Goal: Task Accomplishment & Management: Complete application form

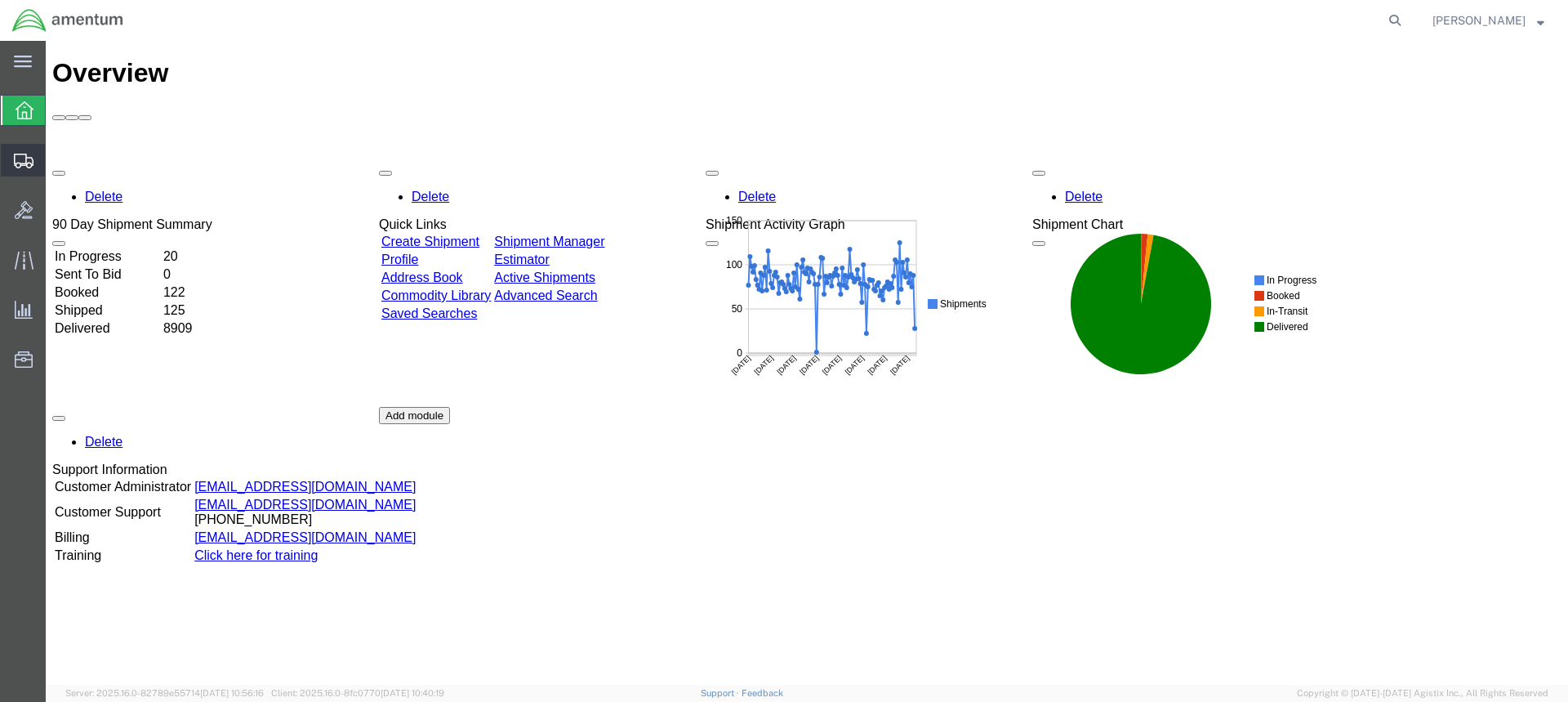
click at [0, 0] on span "Create Shipment" at bounding box center [0, 0] width 0 height 0
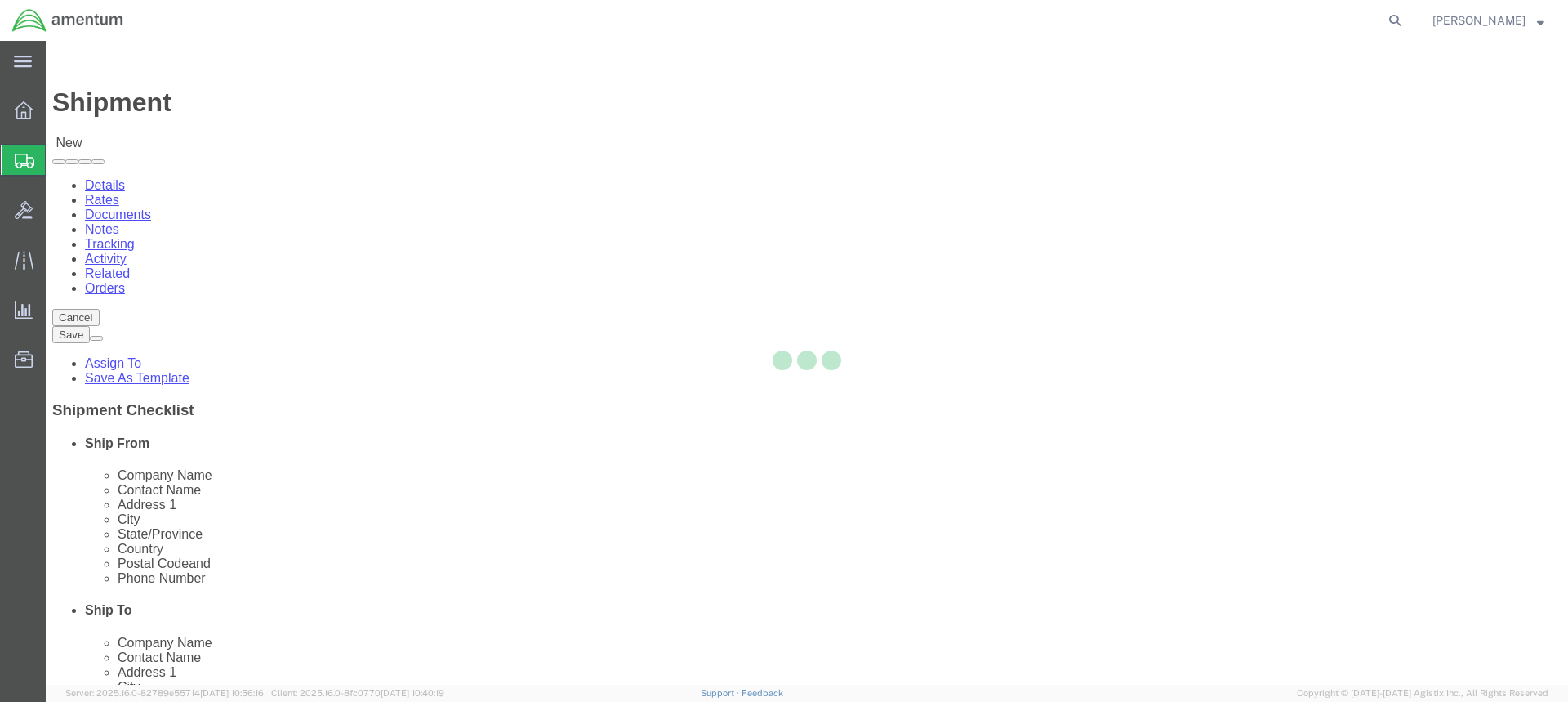
select select
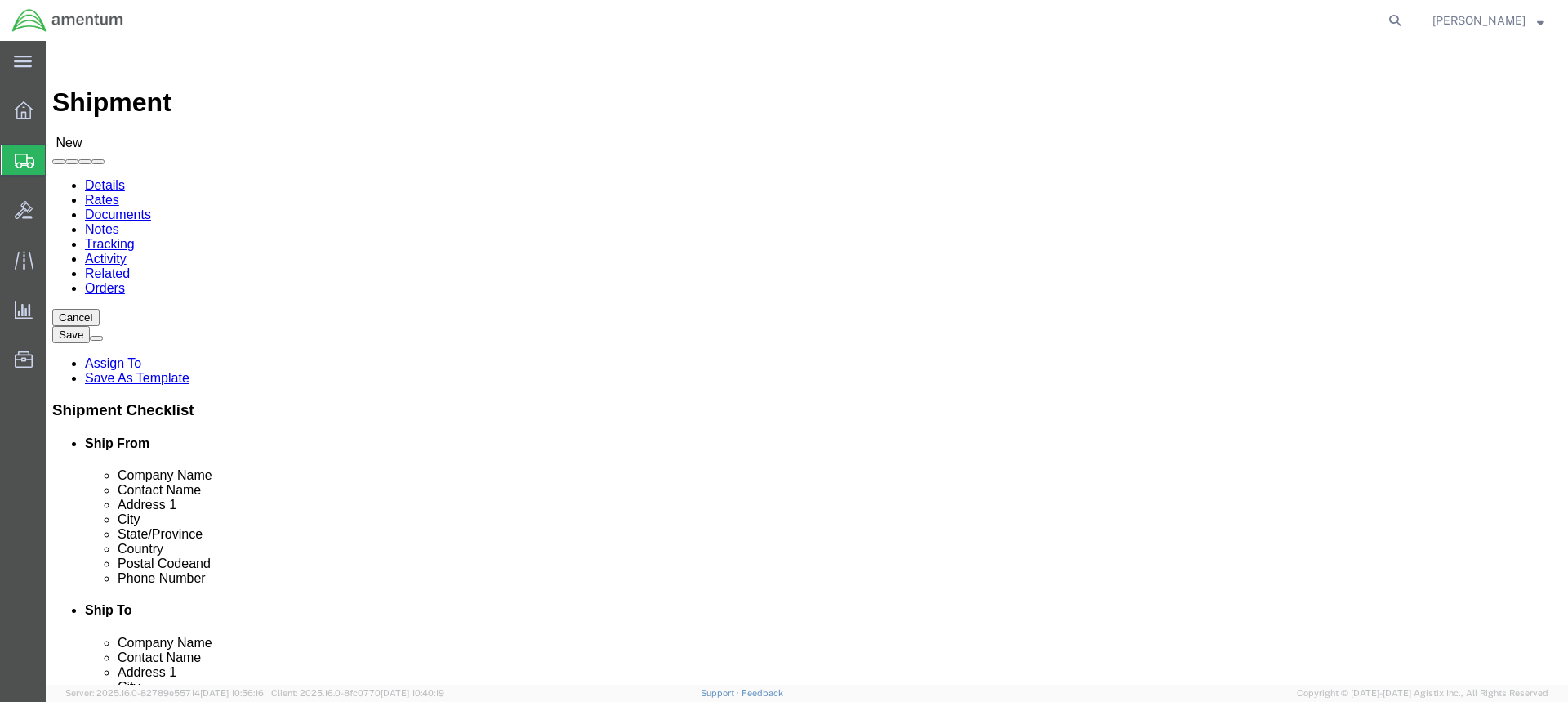
type input "wtu"
select select "49949"
select select "AZ"
click input "text"
type input "T"
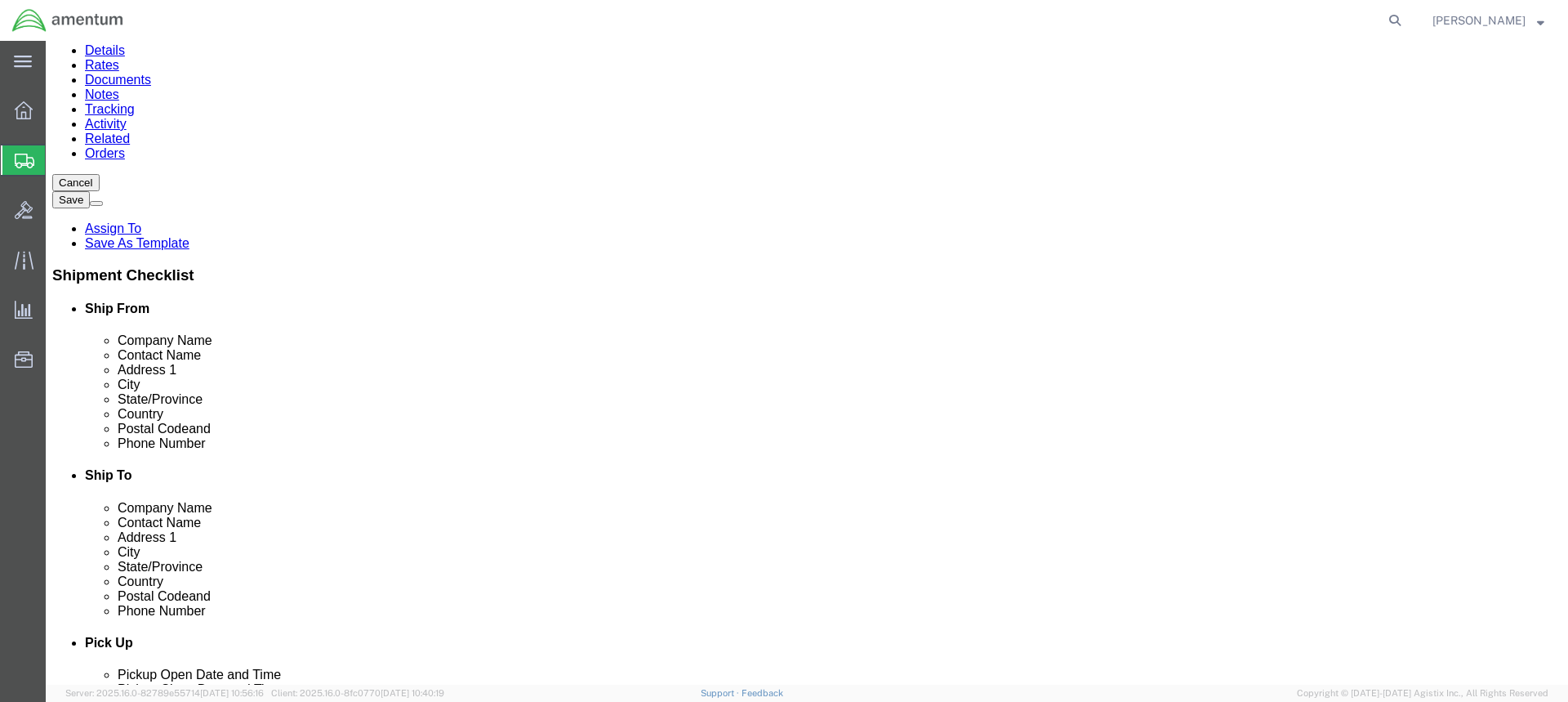
scroll to position [163, 0]
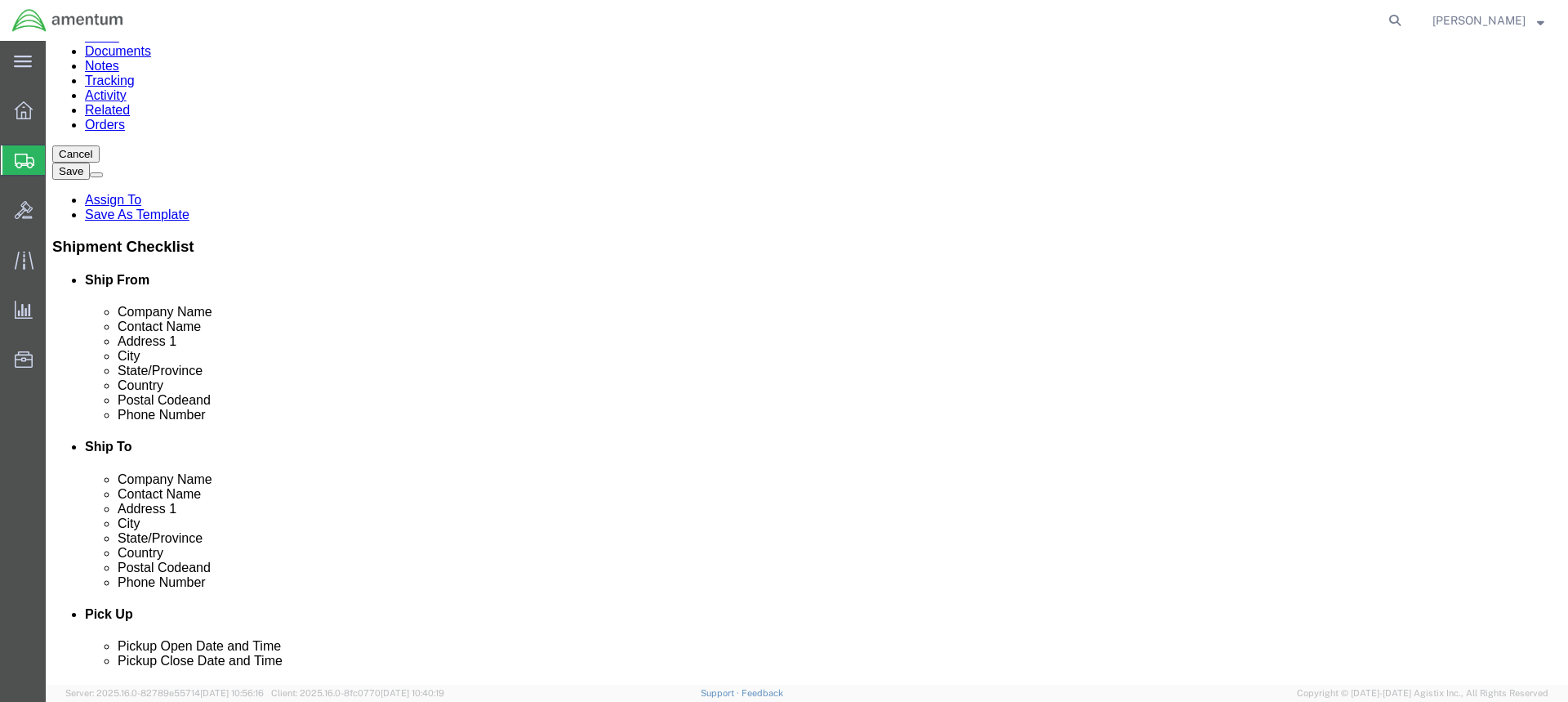
type input "[PERSON_NAME]"
click input "text"
type input "[PHONE_NUMBER]"
click input "text"
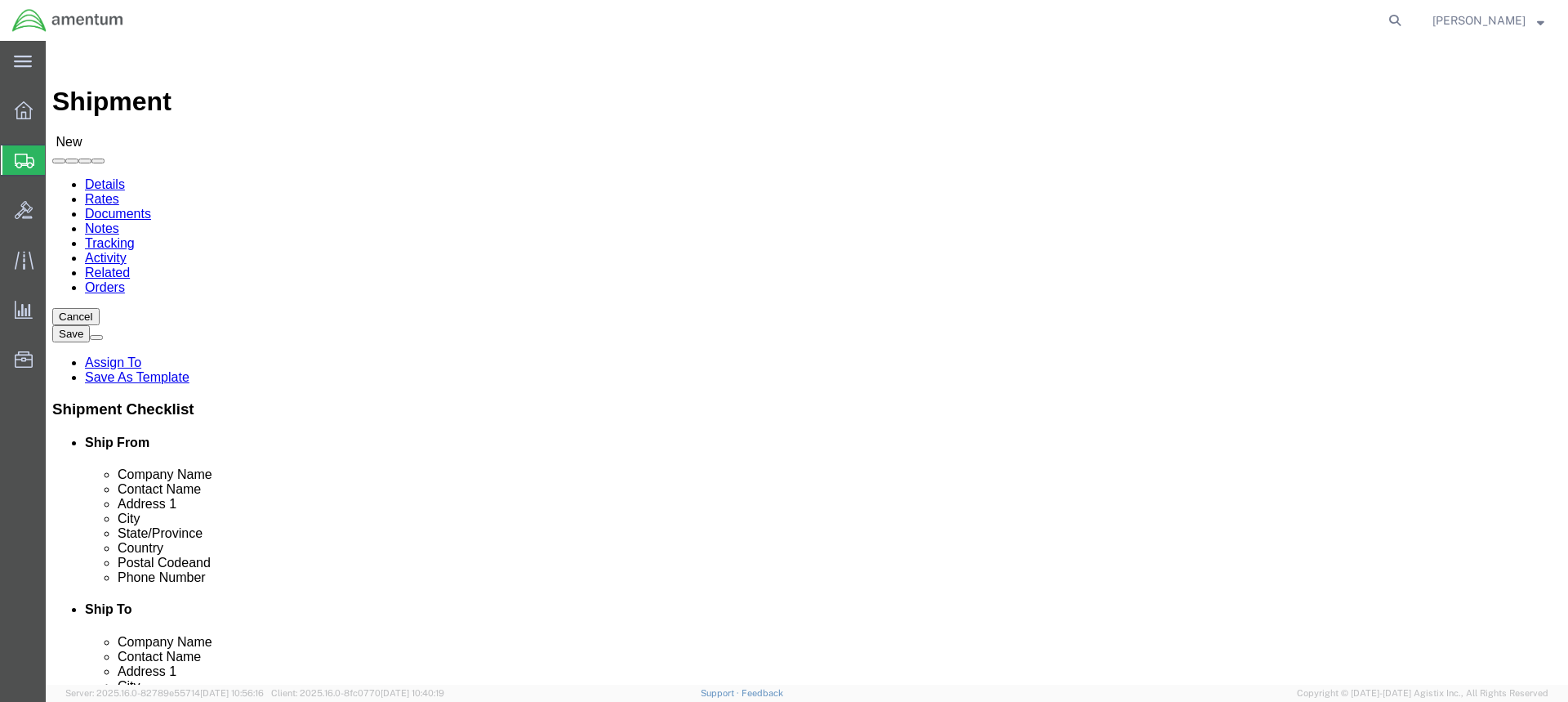
scroll to position [0, 0]
type input "[PERSON_NAME][EMAIL_ADDRESS][PERSON_NAME][DOMAIN_NAME]"
type input "src"
click li "No matches found"
click input "text"
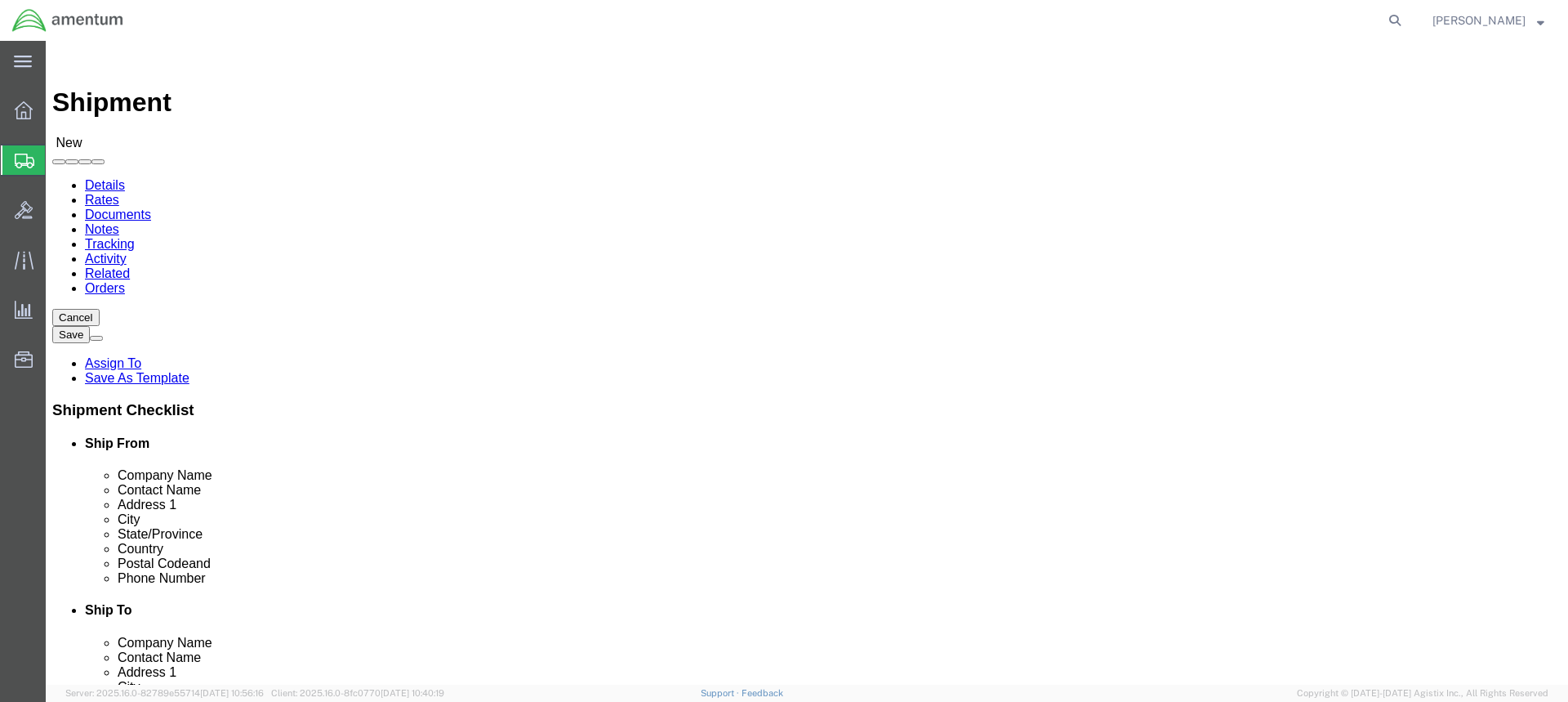
scroll to position [490, 0]
drag, startPoint x: 1071, startPoint y: 302, endPoint x: 1074, endPoint y: 319, distance: 17.3
click input "amentum-([PERSON_NAME])"
type input "amentum-([PERSON_NAME])"
click div "Location My Profile Location [PHONE_NUMBER] [PHONE_NUMBER] [PHONE_NUMBER] [PHON…"
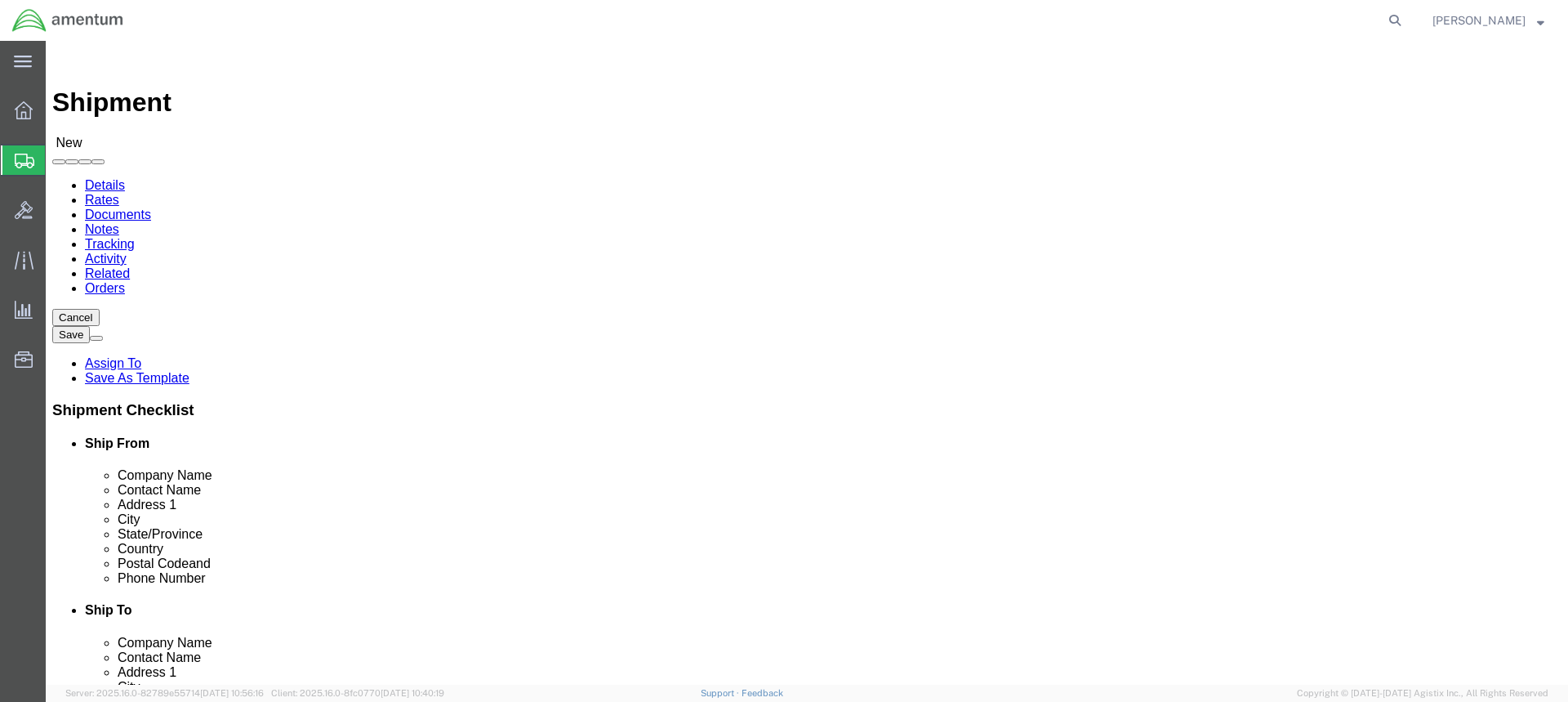
click input "text"
type input "4640 subchaser ct. BLDG 200"
click input "text"
click input "Postal Code"
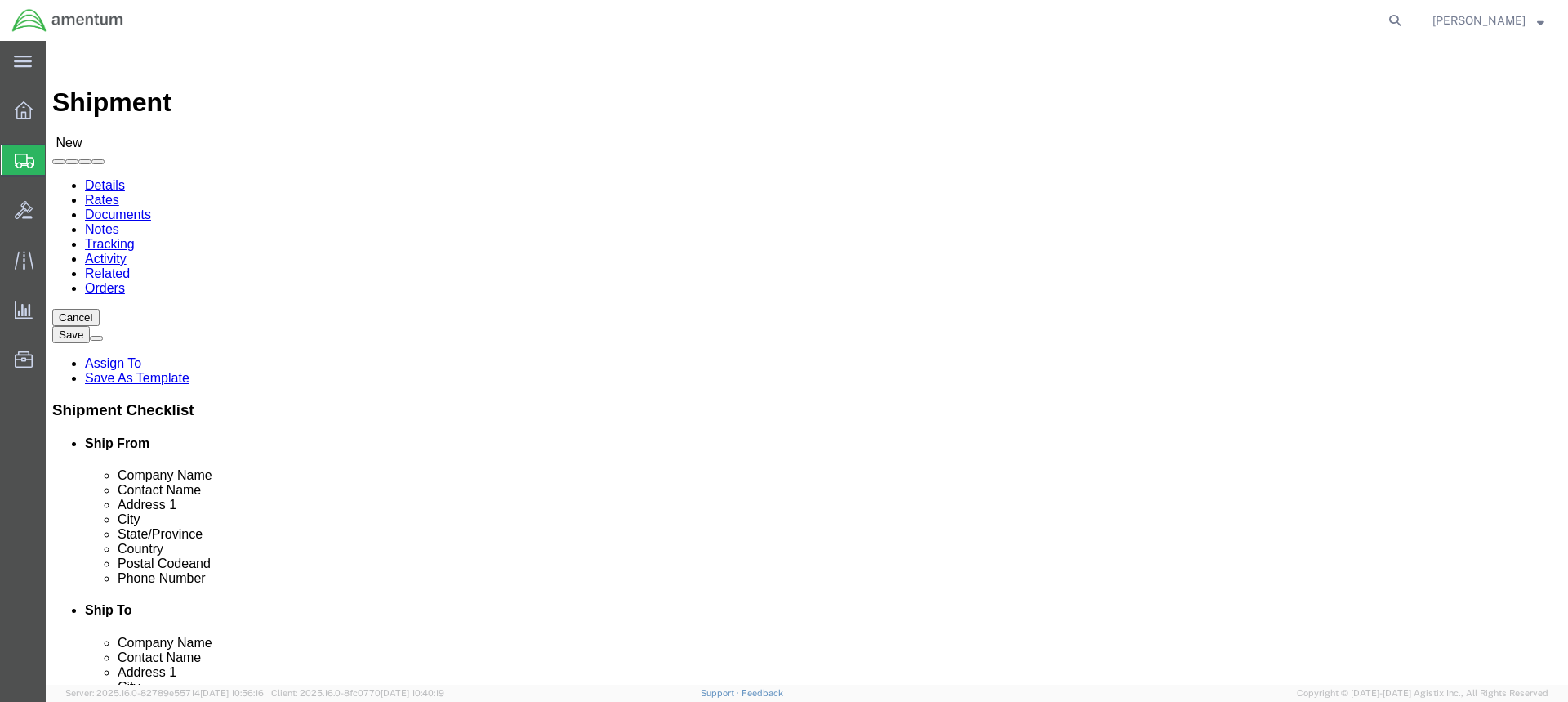
click input "text"
type input "[GEOGRAPHIC_DATA]"
click input "Postal Code"
click input "text"
type input "[PHONE_NUMBER]"
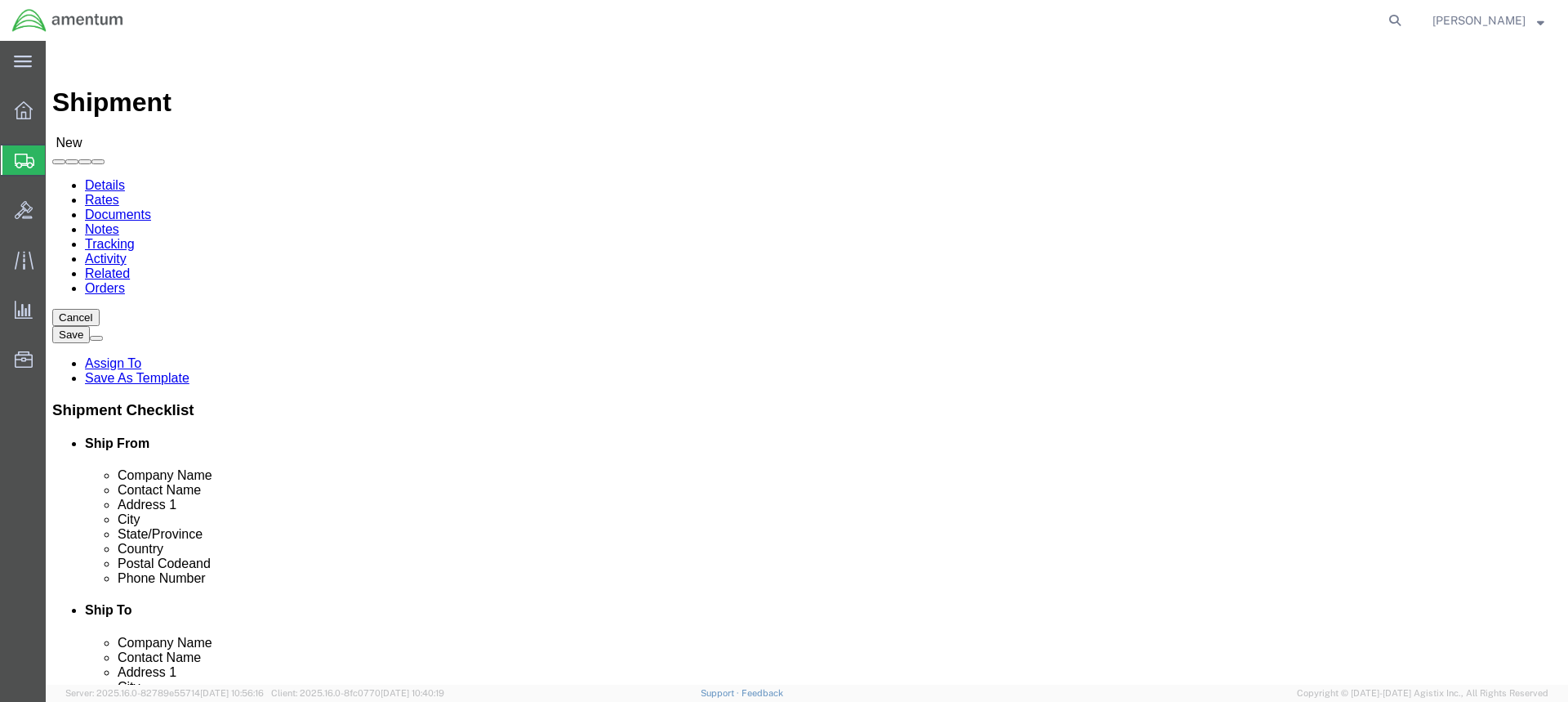
click input "text"
type input "314"
click input "text"
paste input "[PERSON_NAME][EMAIL_ADDRESS][PERSON_NAME][DOMAIN_NAME]"
type input "[PERSON_NAME][EMAIL_ADDRESS][PERSON_NAME][DOMAIN_NAME]"
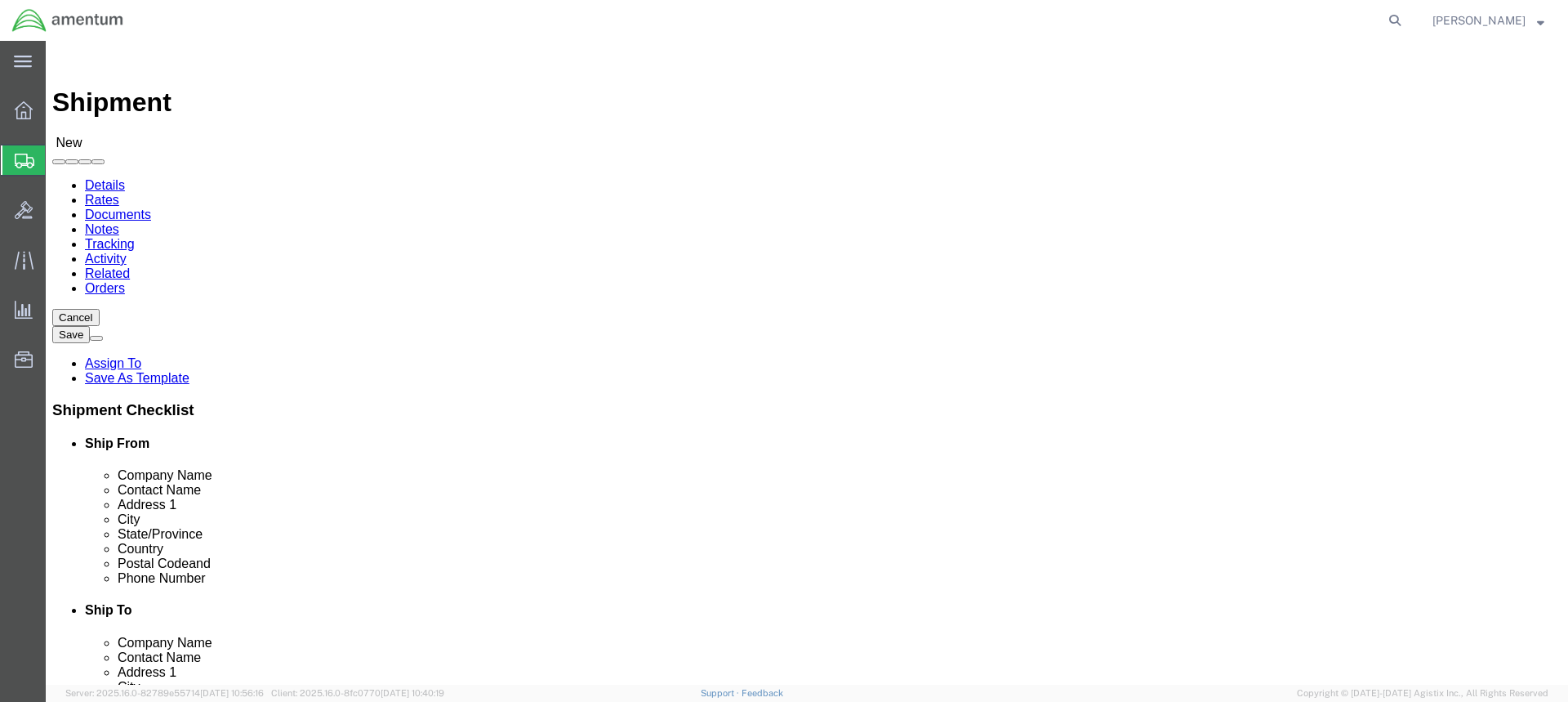
click input "text"
type input "[GEOGRAPHIC_DATA]"
click input "text"
type input "[PERSON_NAME]"
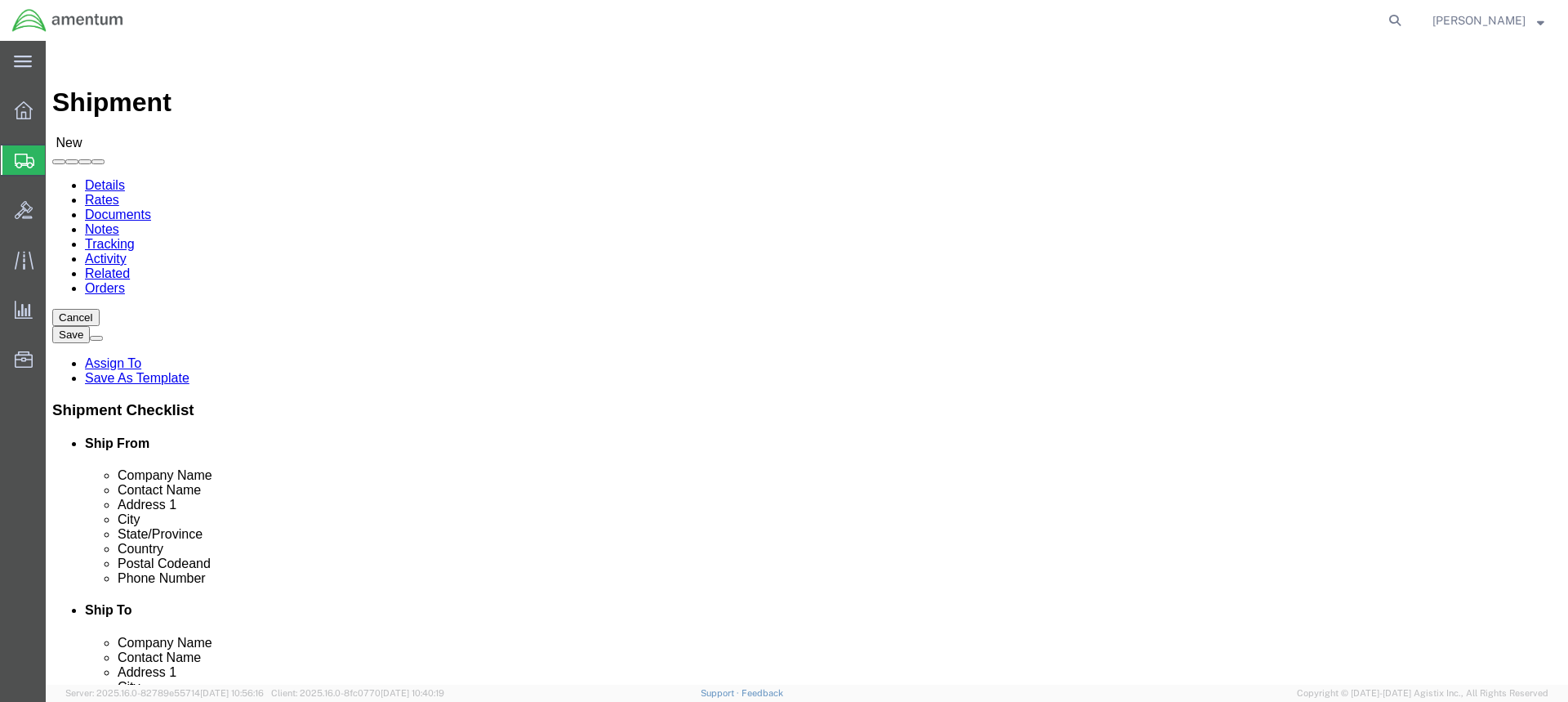
click input "Postal Code"
type input "32244"
click input "[GEOGRAPHIC_DATA]"
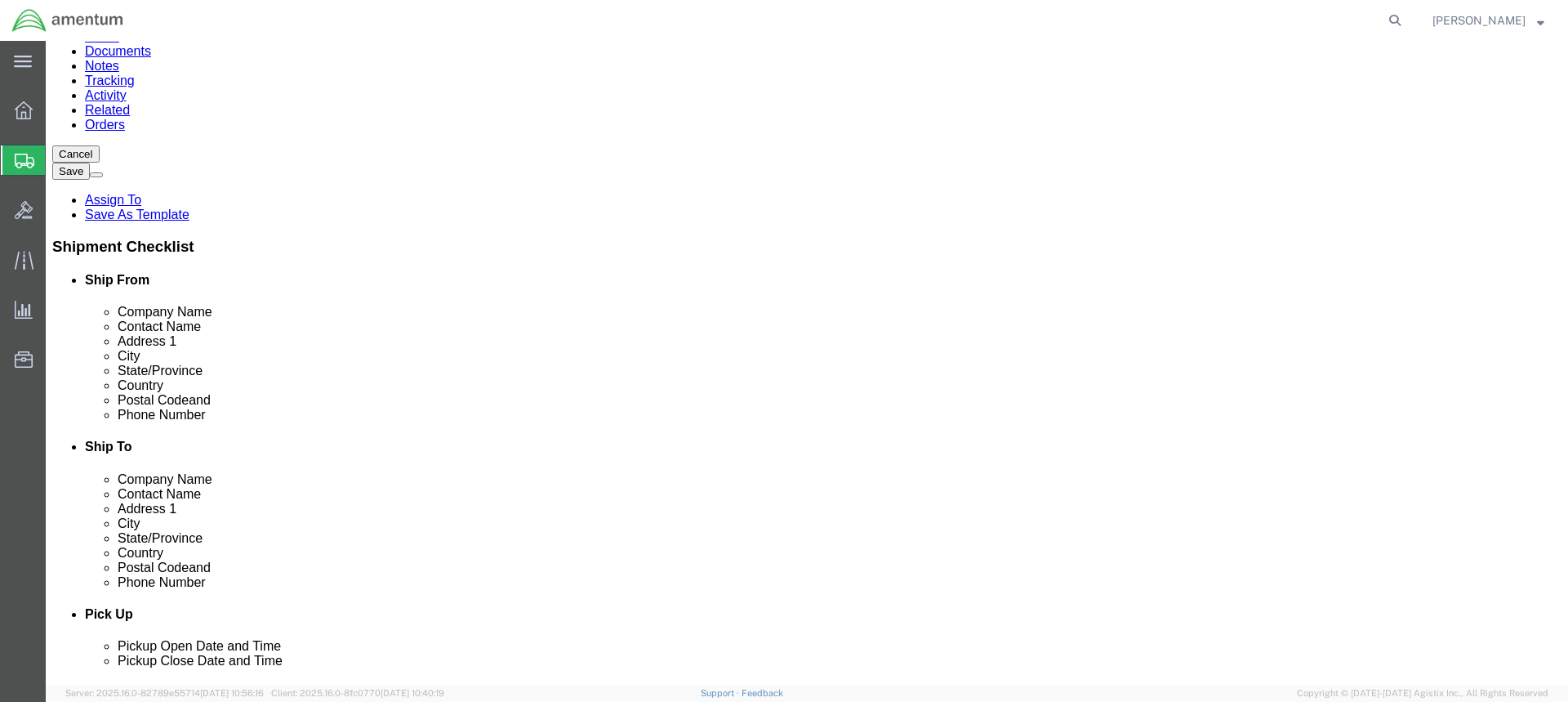
scroll to position [0, 0]
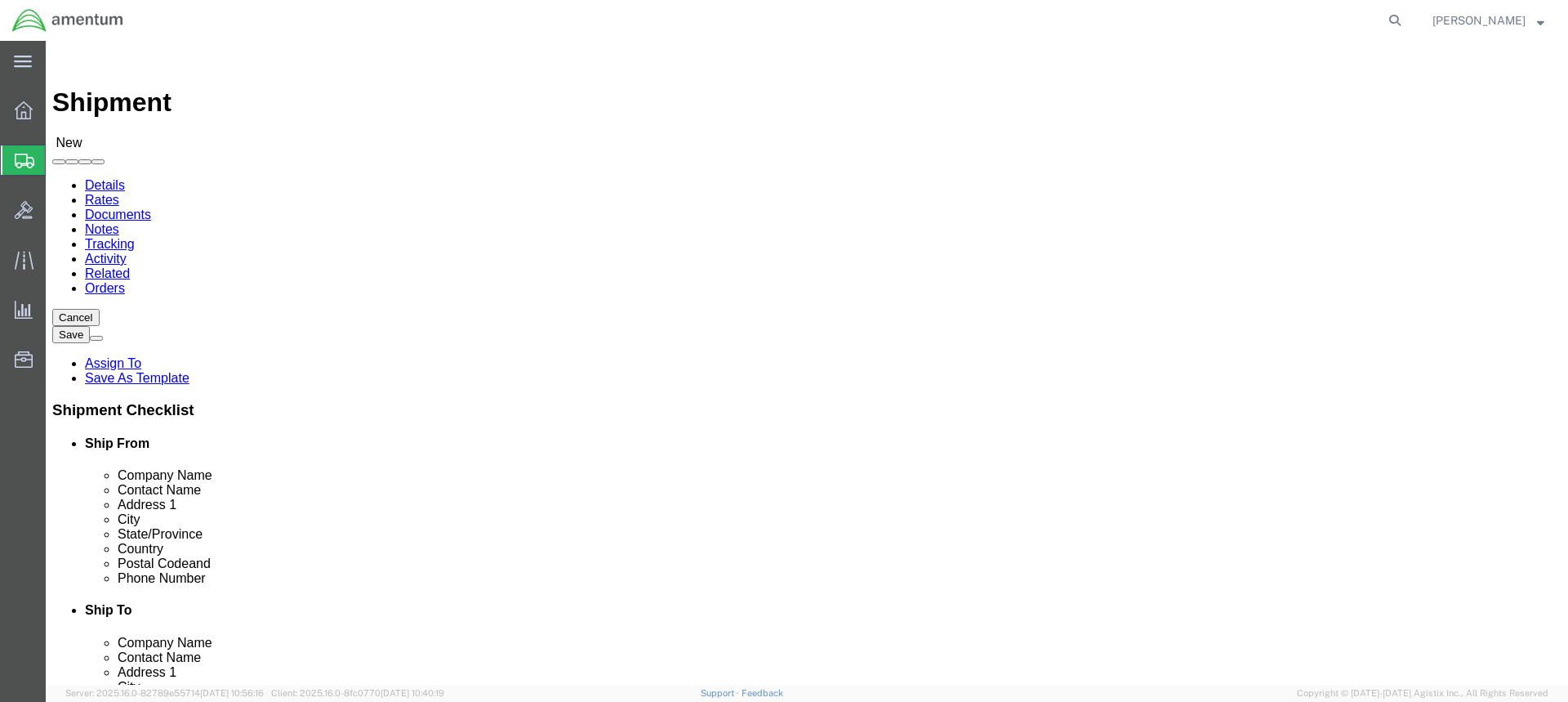
type input "US"
click input "amentum-([PERSON_NAME])"
type input "amentum"
click input "text"
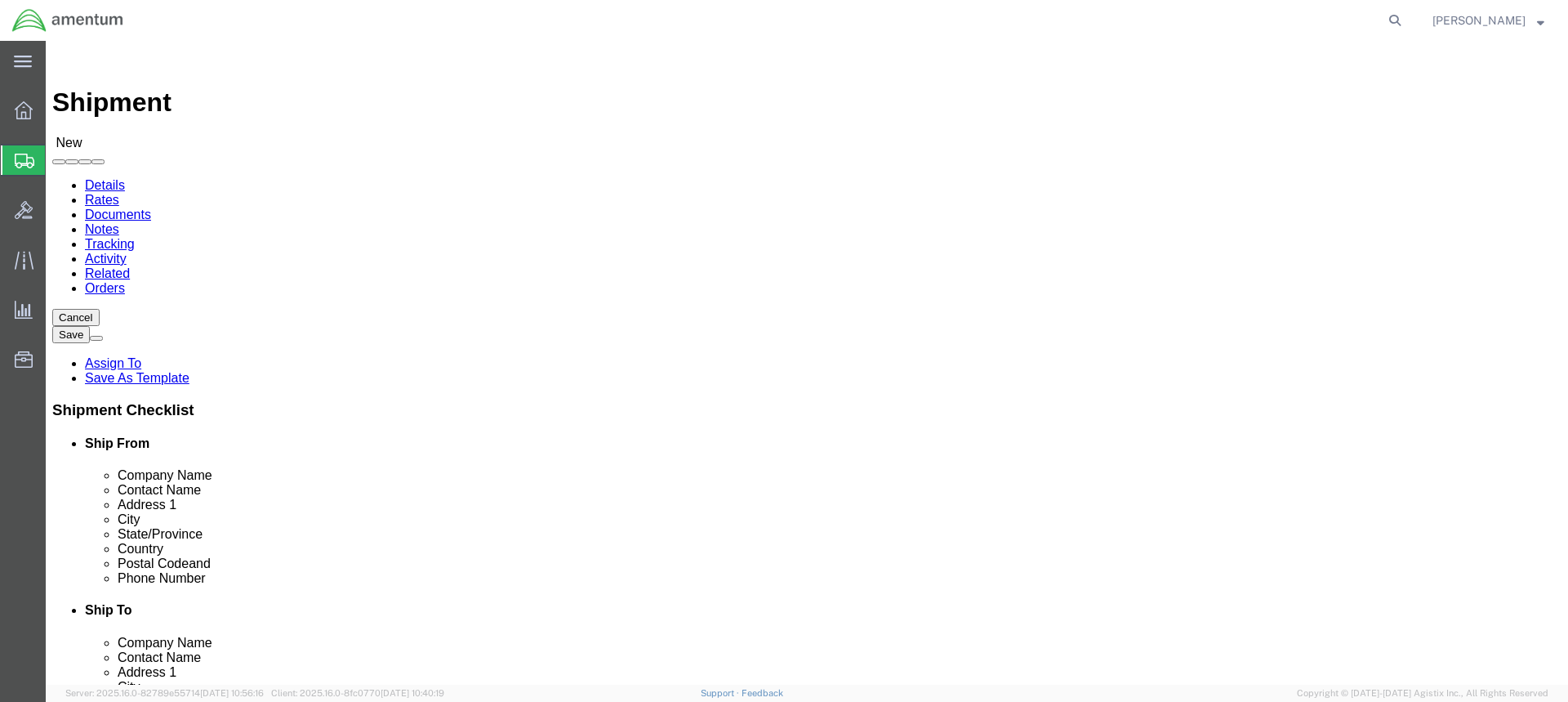
type input "R"
type input "SRC"
click input "amentum"
type input "S"
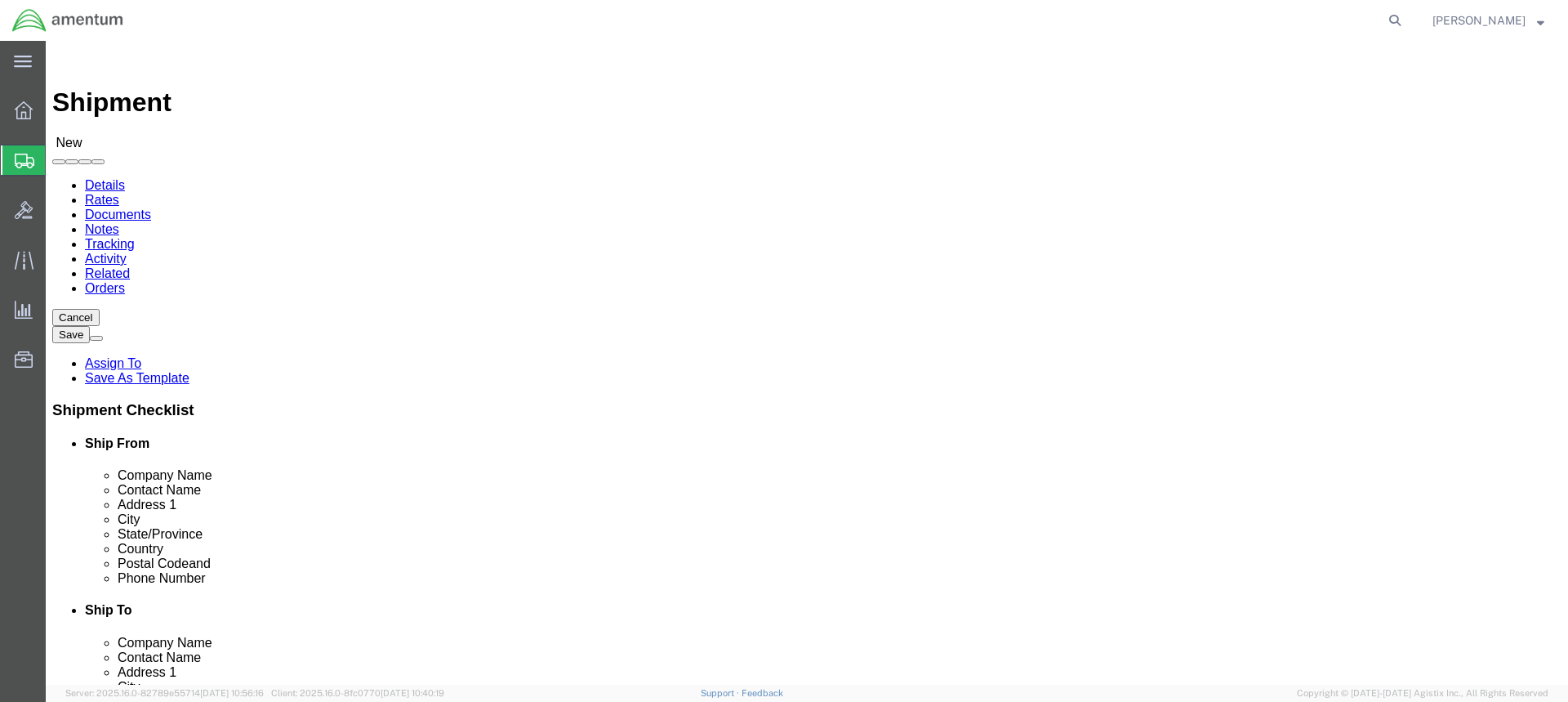
type input "AMRNTUM"
click div "Address [STREET_ADDRESS] BLDG 200"
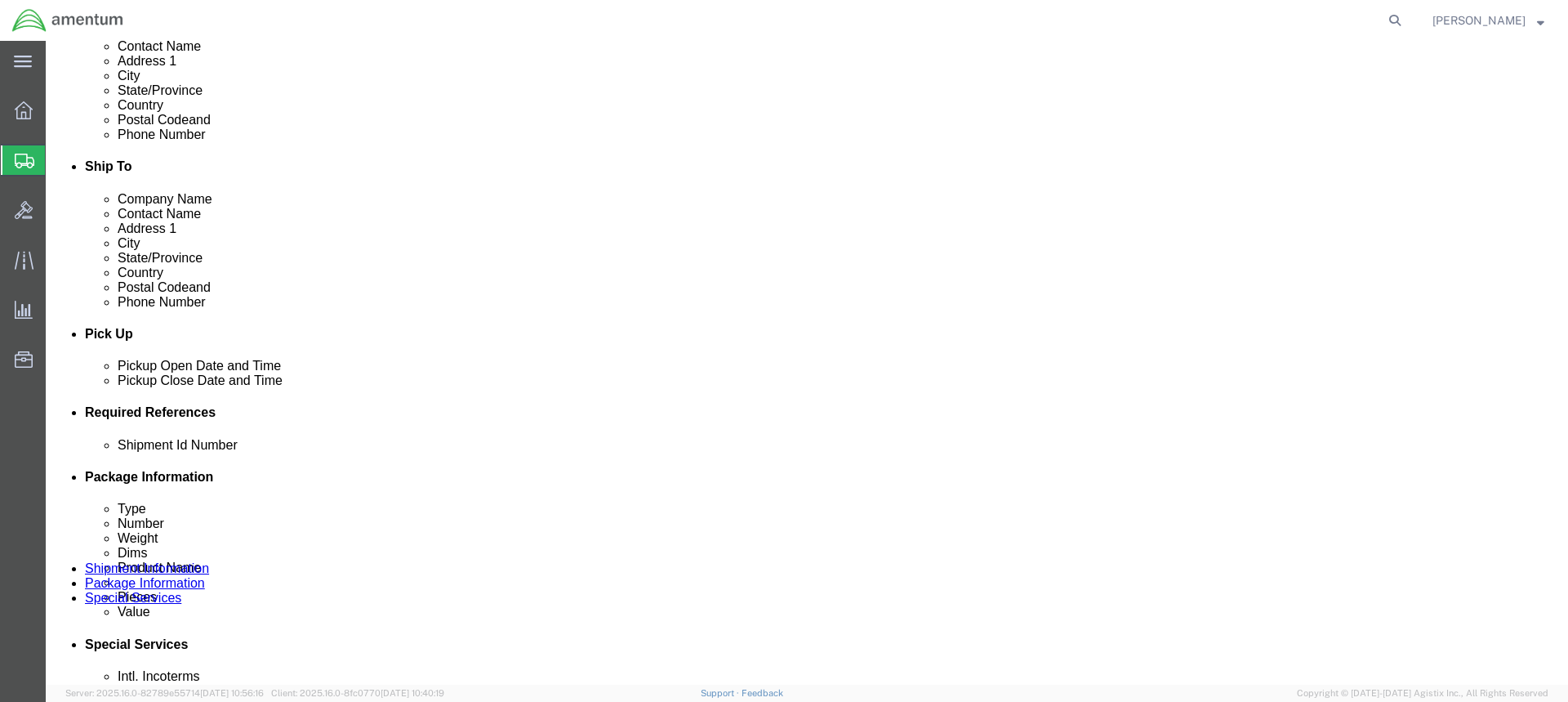
scroll to position [572, 0]
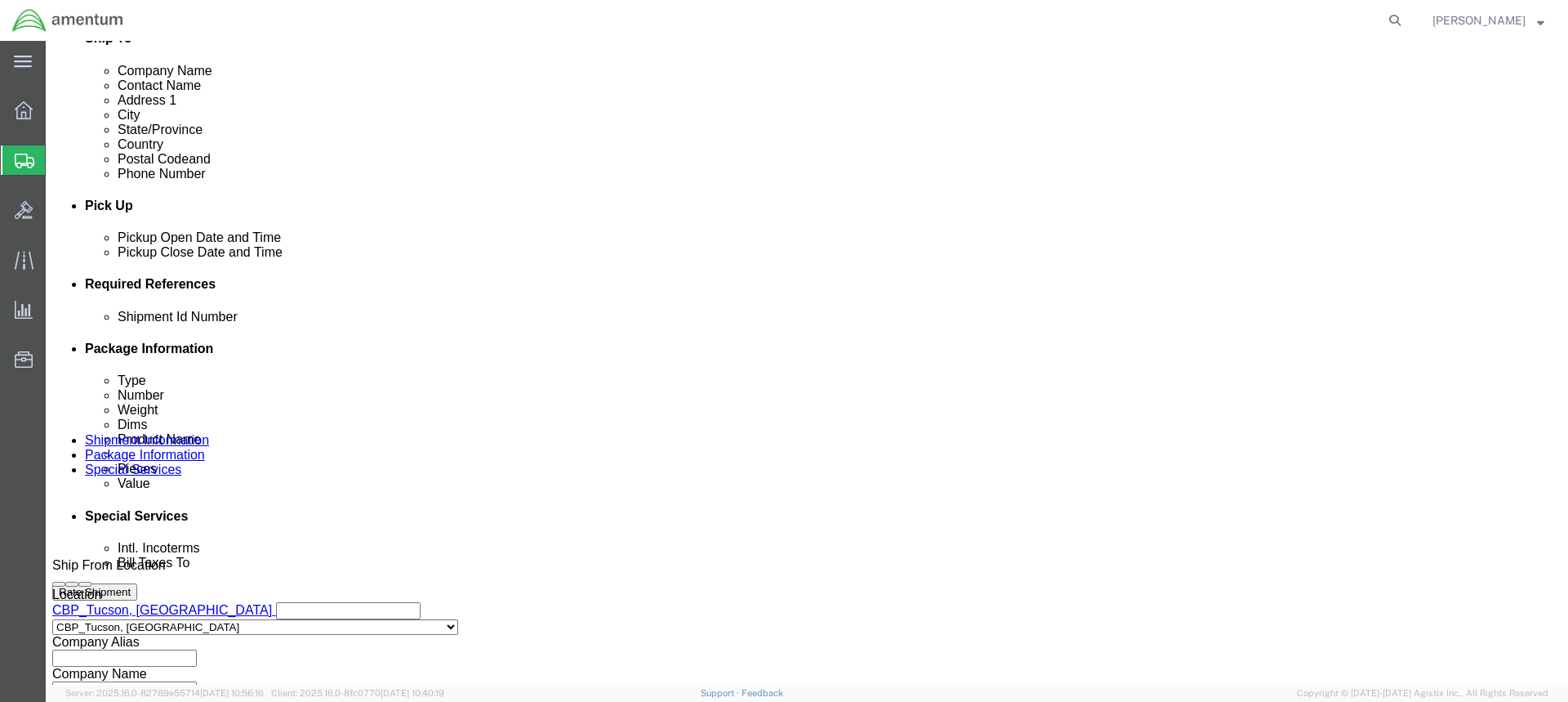
click input "text"
type input "RT-5000"
click button "Add reference"
click select "Select Account Type Activity ID Airline Appointment Number ASN Batch Request # …"
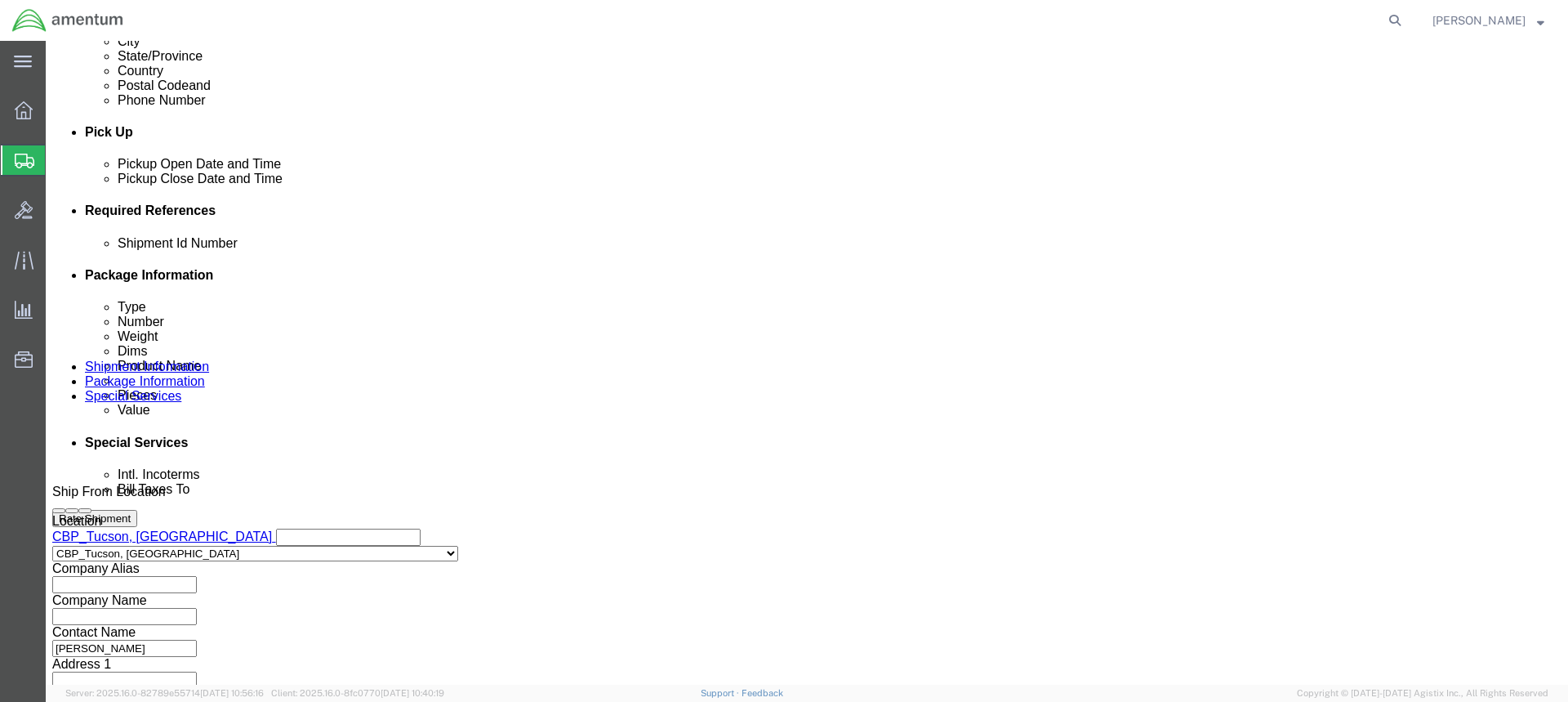
scroll to position [736, 0]
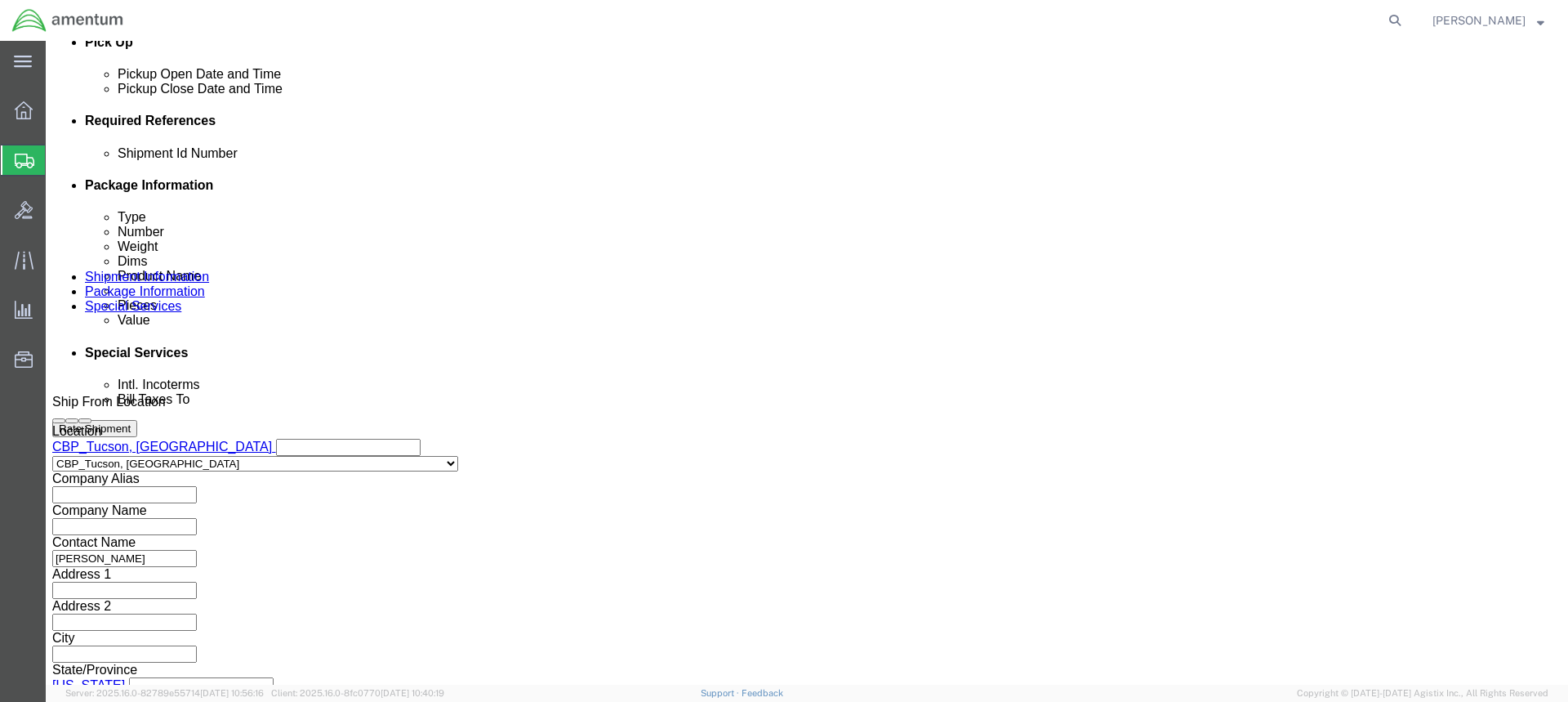
click select "Select Account Type Activity ID Airline Appointment Number ASN Batch Request # …"
select select "PROJNUM"
click select "Select Account Type Activity ID Airline Appointment Number ASN Batch Request # …"
click input "text"
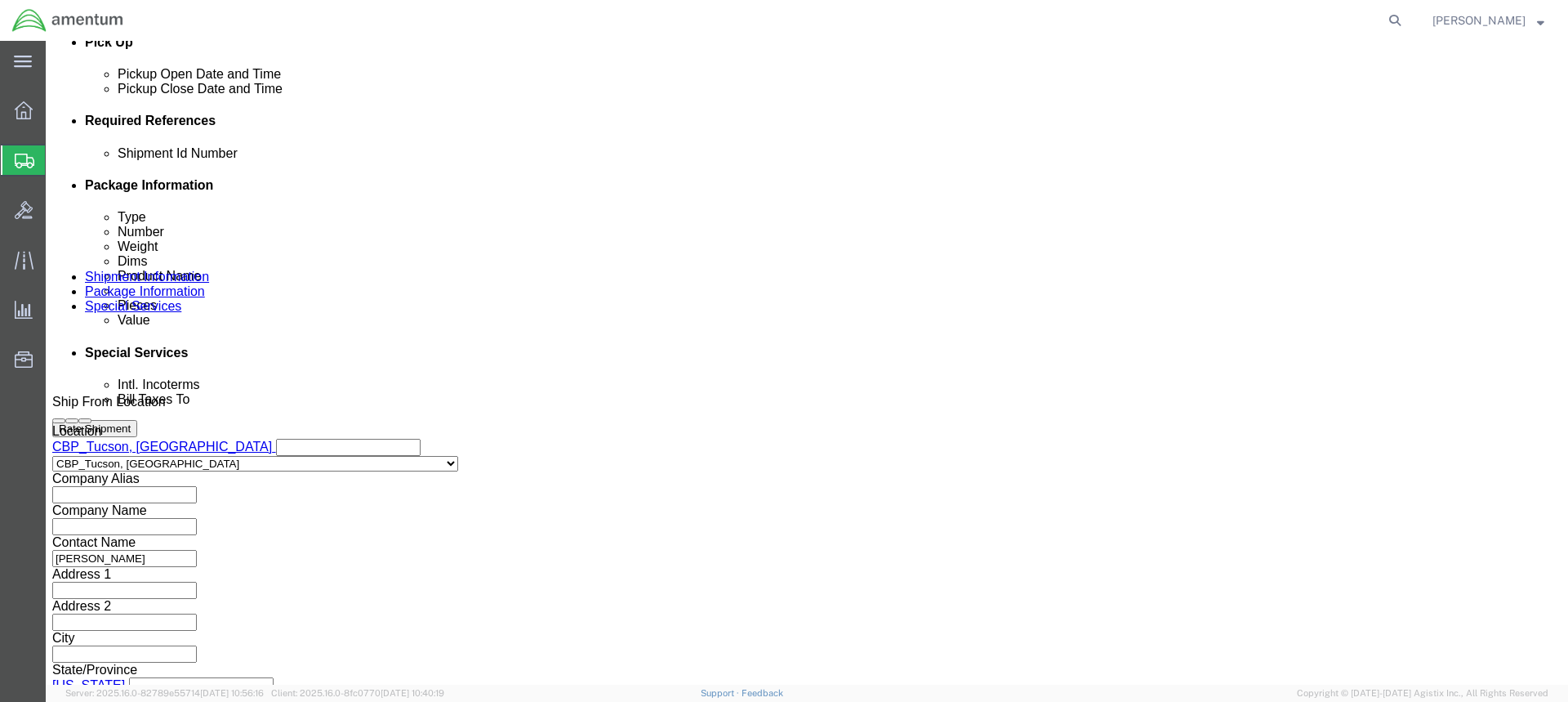
type input "6118.03.03.2219.WTU.0000"
click button "Add reference"
click select "Select Account Type Activity ID Airline Appointment Number ASN Batch Request # …"
select select "DEPT"
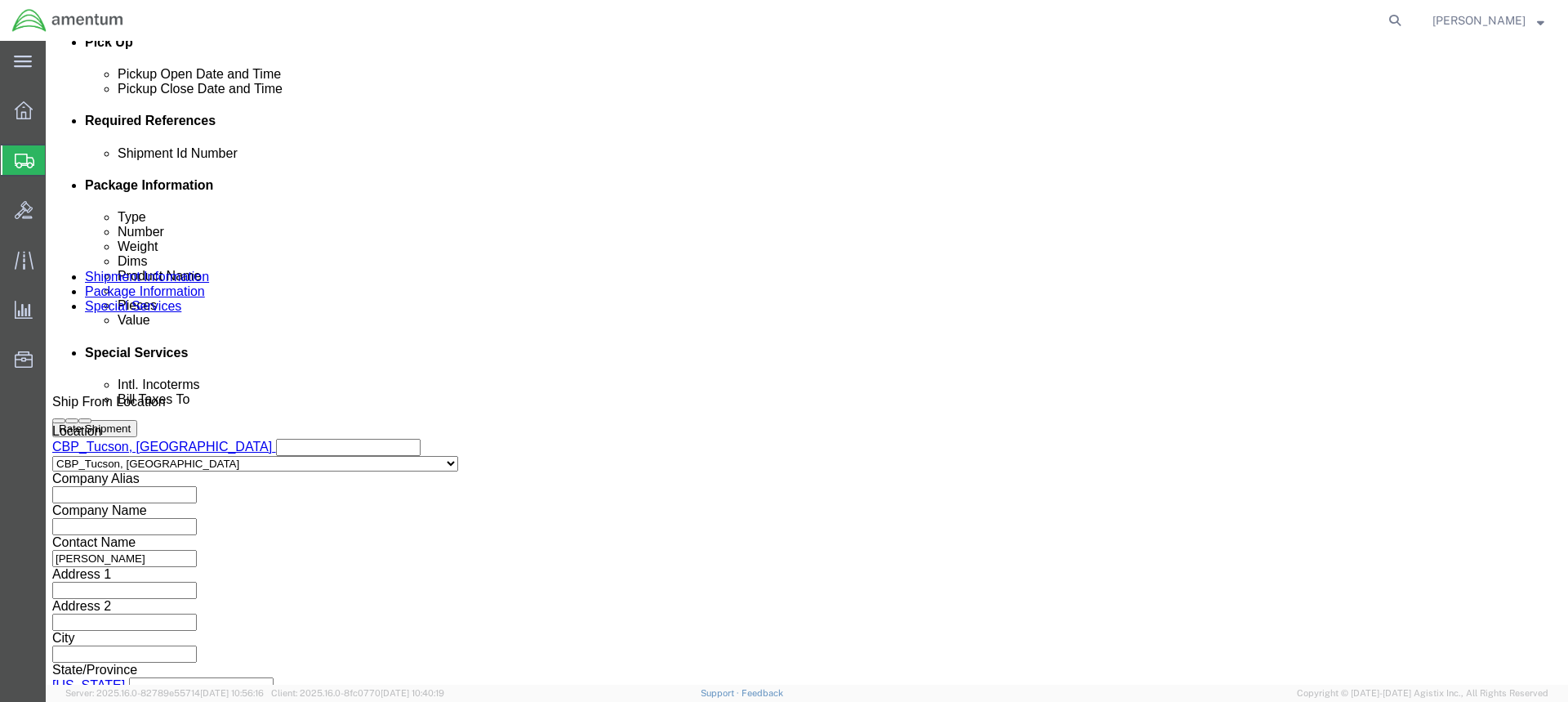
click select "Select Account Type Activity ID Airline Appointment Number ASN Batch Request # …"
click input "text"
type input "CBP"
click input "RT-5000"
type input "R"
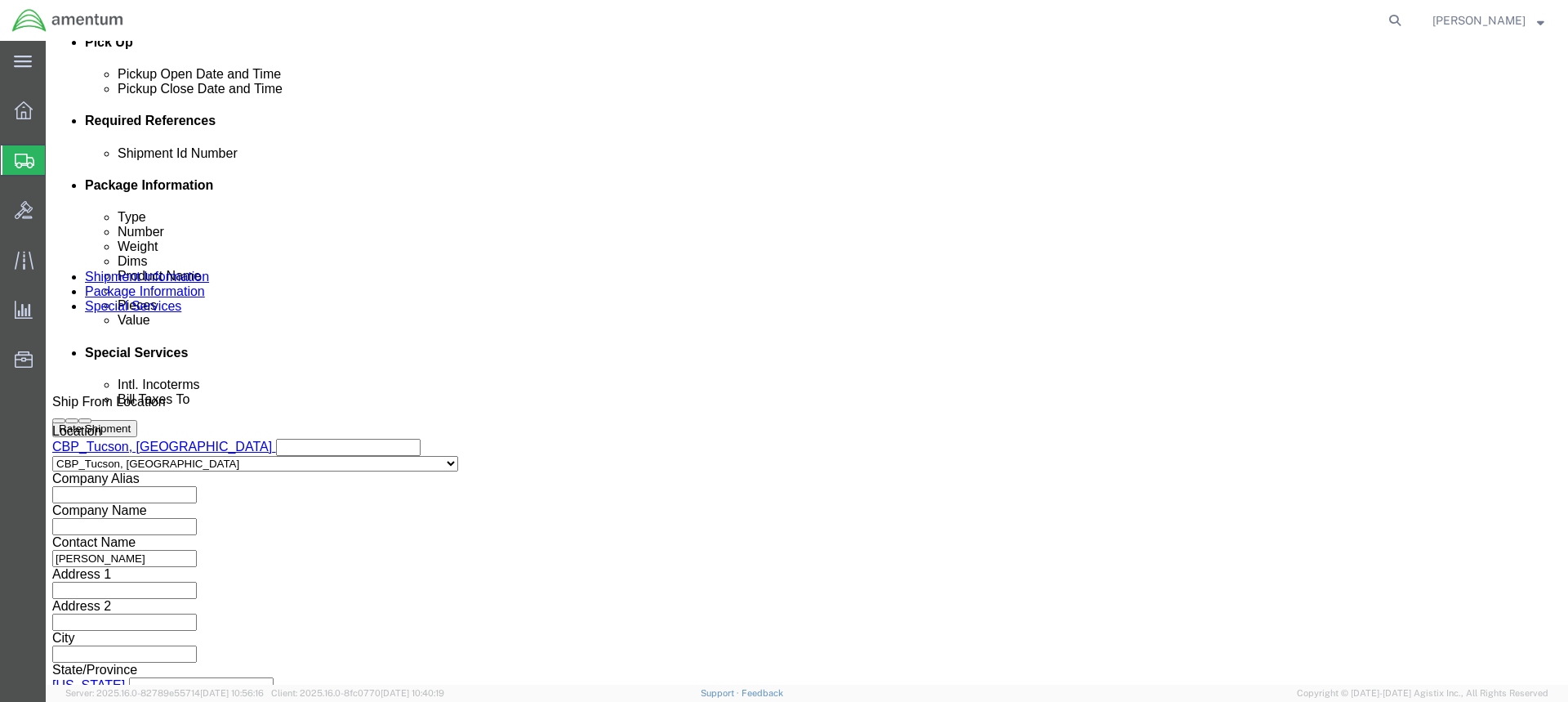
type input "USAGE 323572"
click button "Add reference"
click select "Select Account Type Activity ID Airline Appointment Number ASN Batch Request # …"
select select "CUSTREF"
click select "Select Account Type Activity ID Airline Appointment Number ASN Batch Request # …"
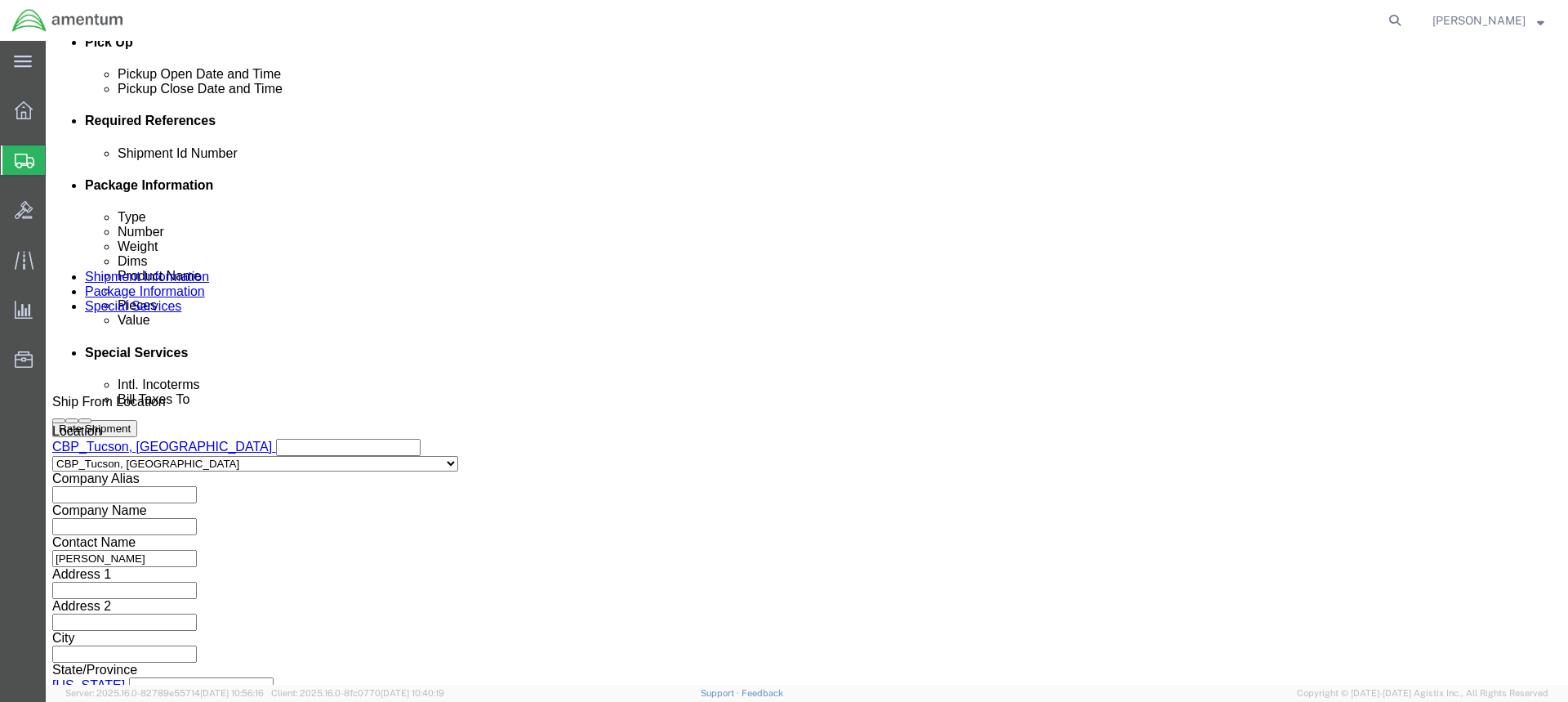
click input "text"
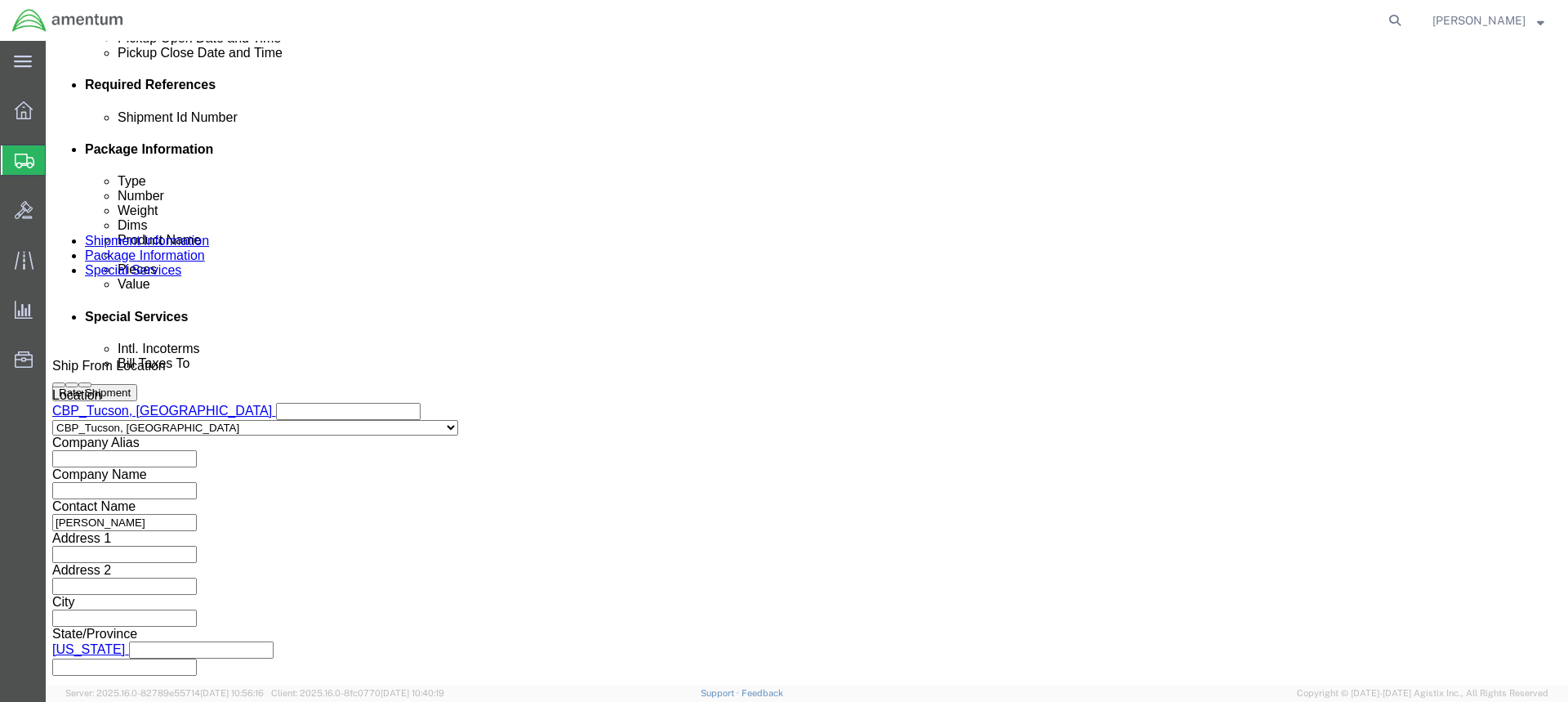
scroll to position [790, 0]
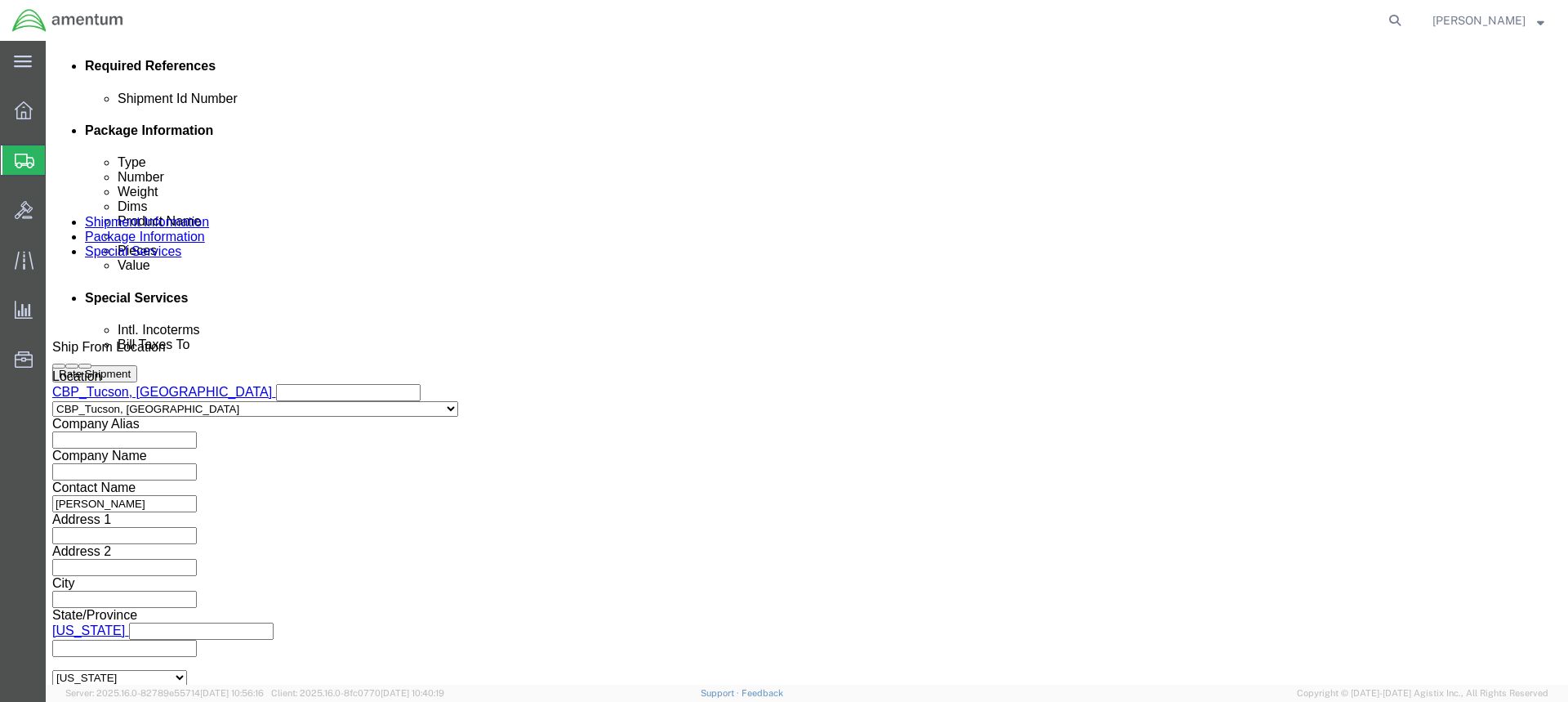
type input "RT-5000"
click button "Continue"
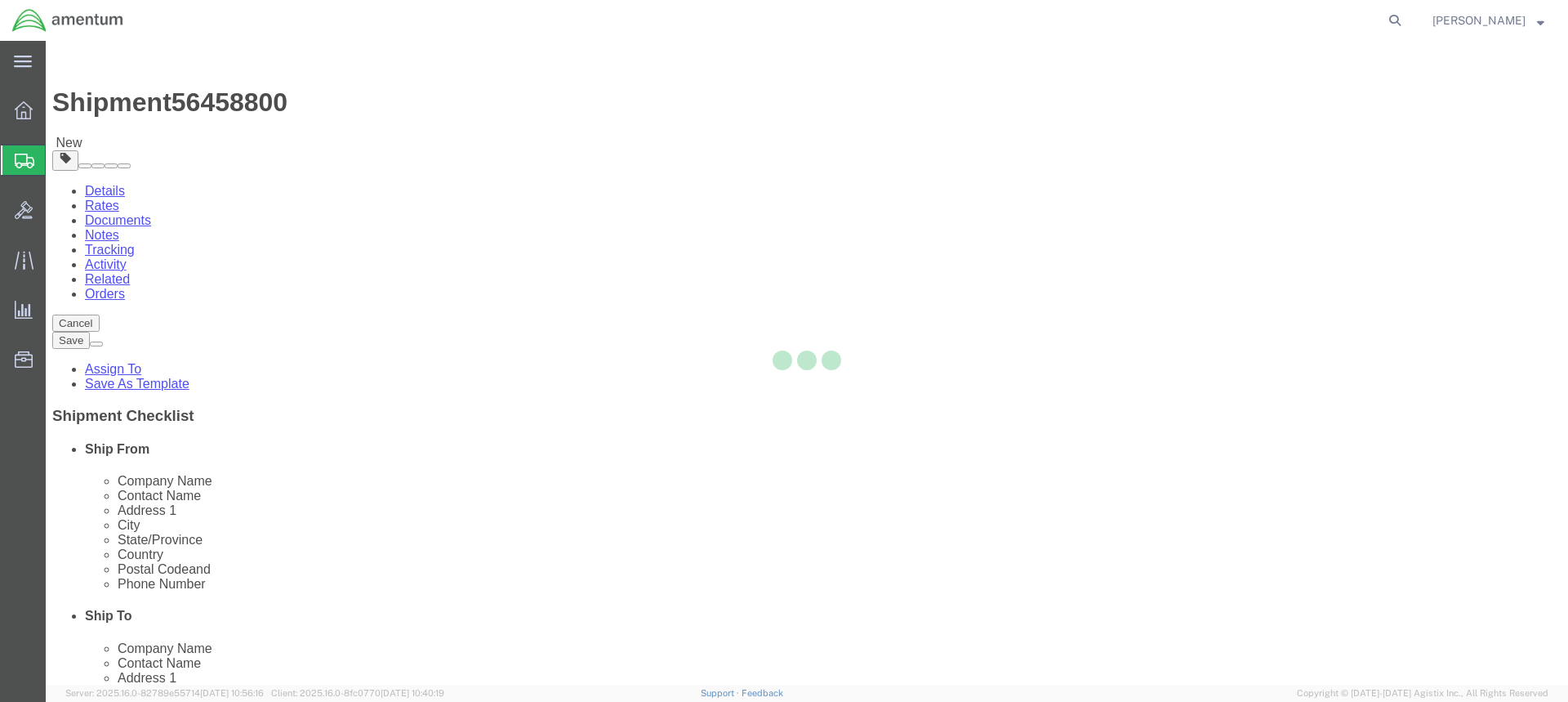
select select "CBOX"
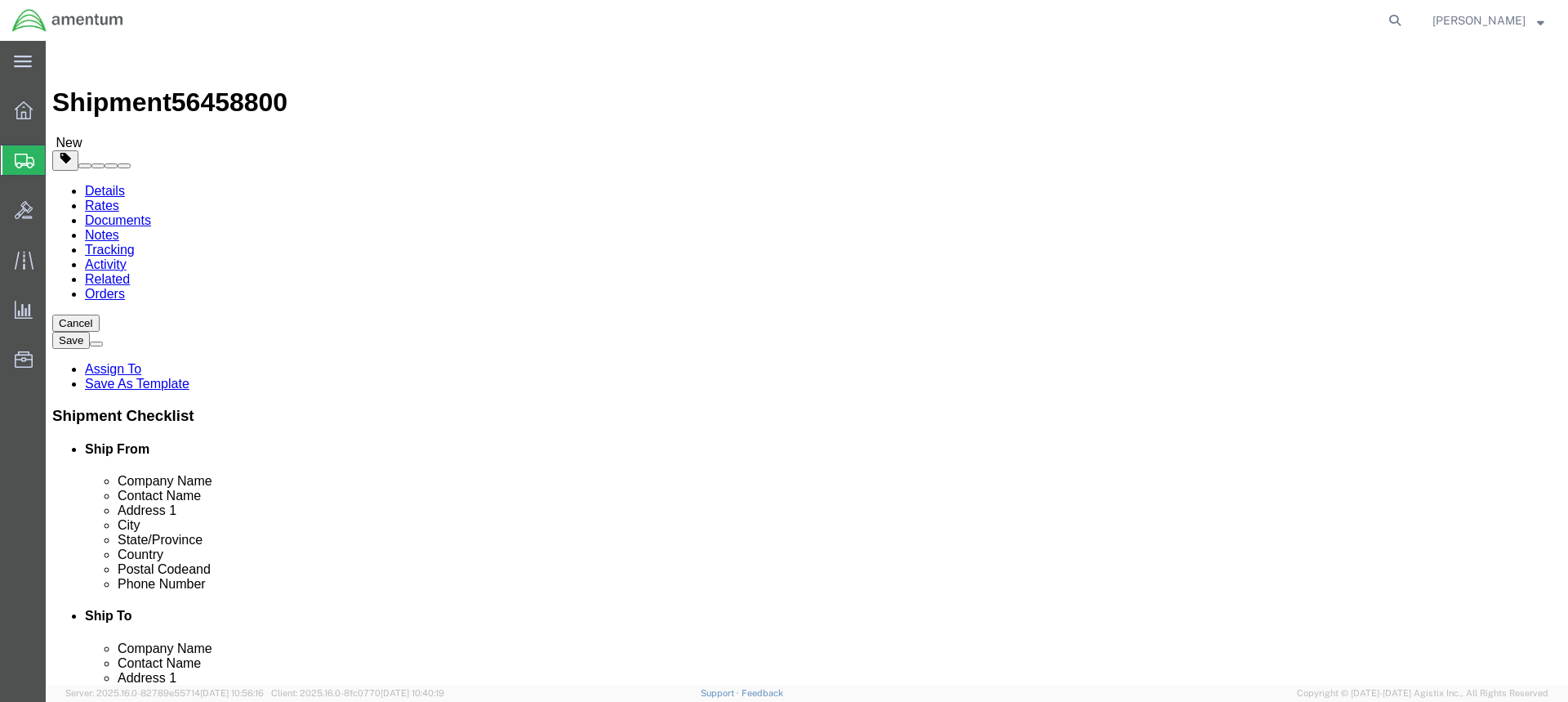
click input "text"
type input "12"
type input "24"
type input "13"
type input "22.00"
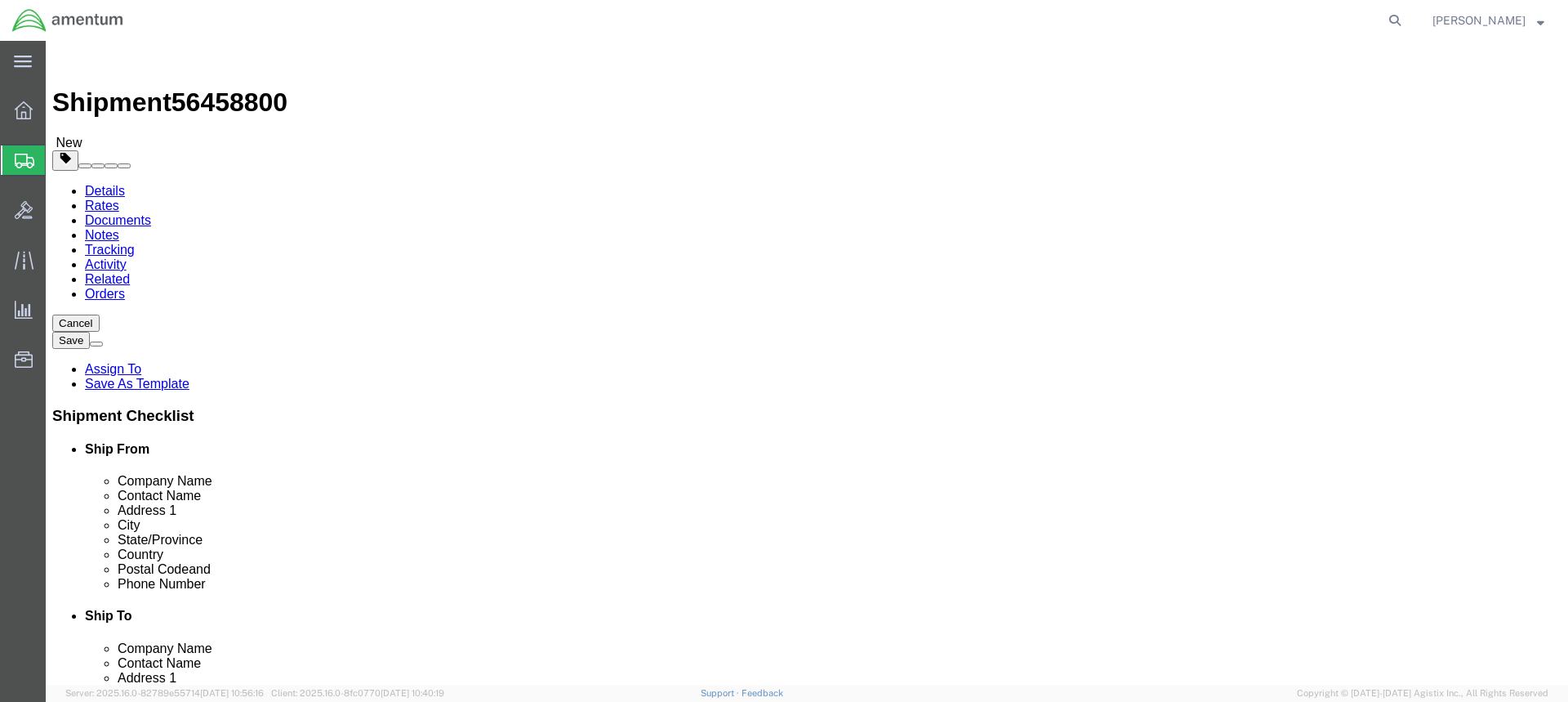
click link "Add Content"
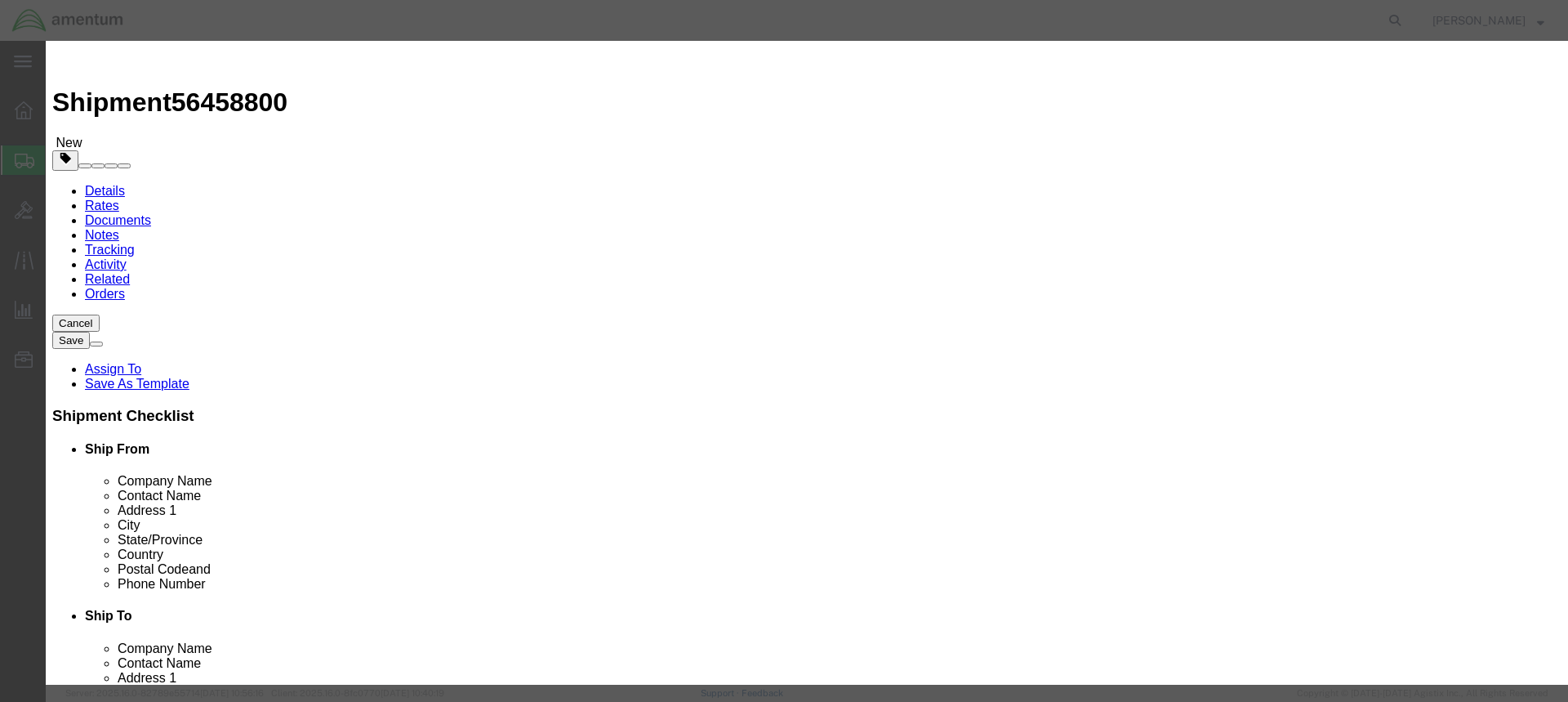
click input "text"
type input "RT-5000"
click span "Name:"
select select "USD"
type input "400-015525-0611(Z)"
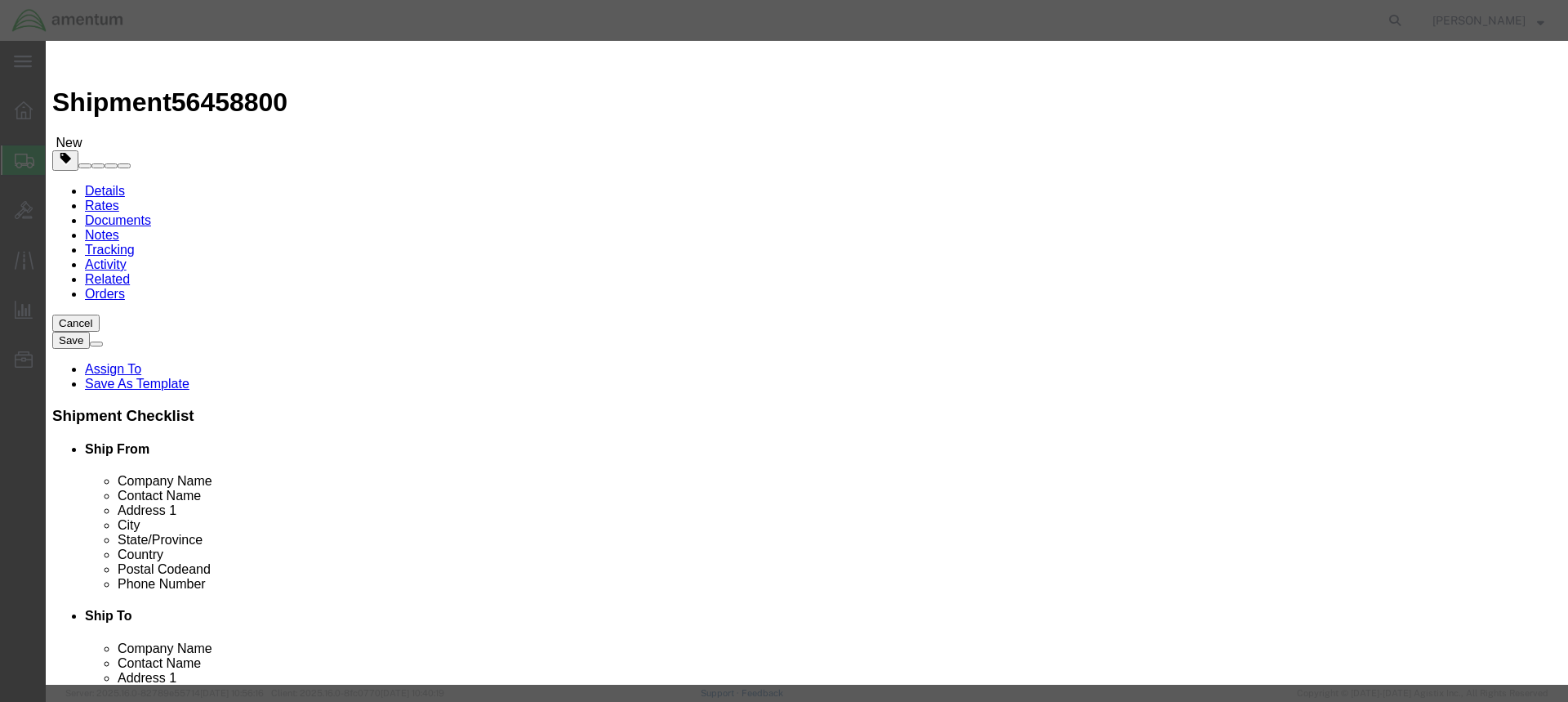
type input "RT-5000"
click input "text"
type input "1"
click input "text"
type input "8000"
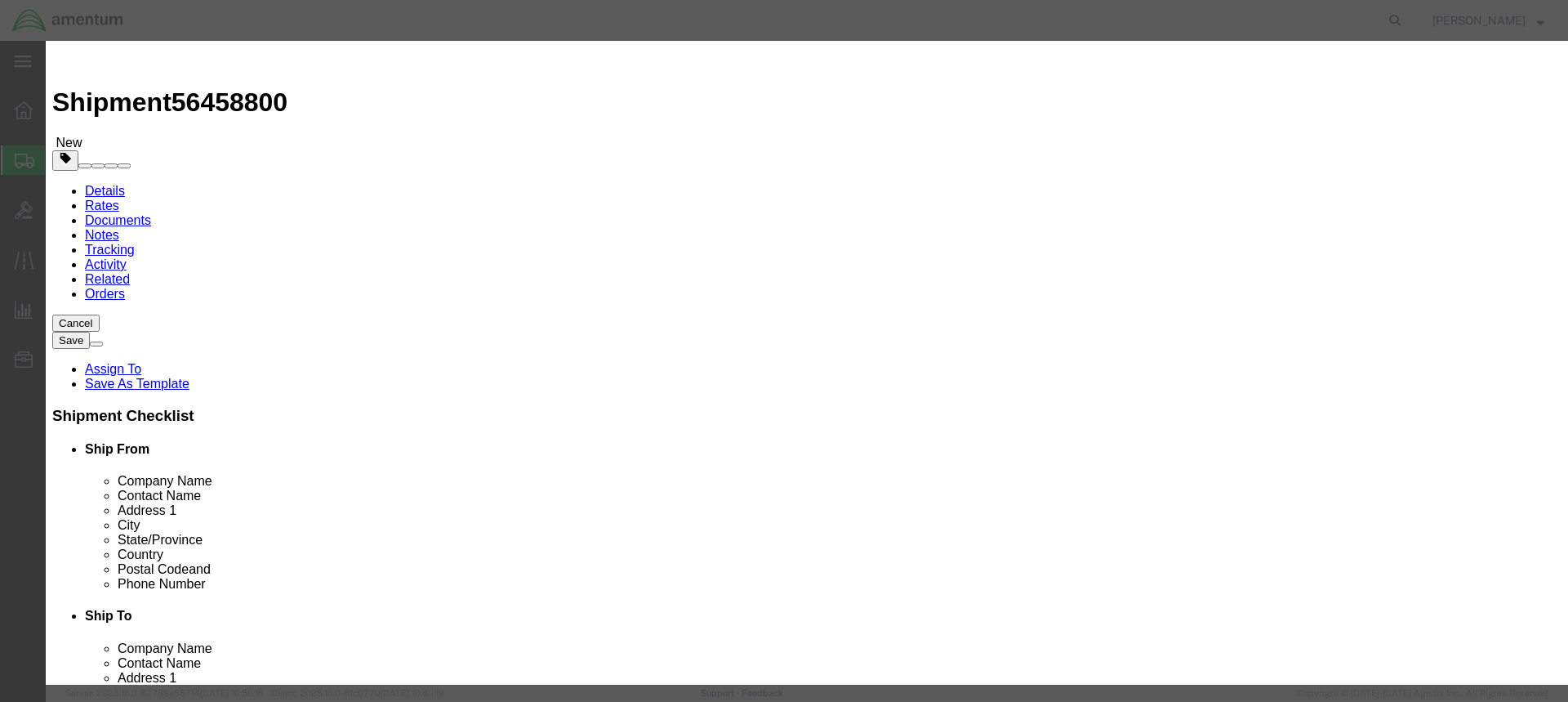
click textarea
drag, startPoint x: 531, startPoint y: 290, endPoint x: 606, endPoint y: 349, distance: 95.4
click textarea
drag, startPoint x: 593, startPoint y: 297, endPoint x: 473, endPoint y: 297, distance: 120.0
click div "400-015525-0611(Z)"
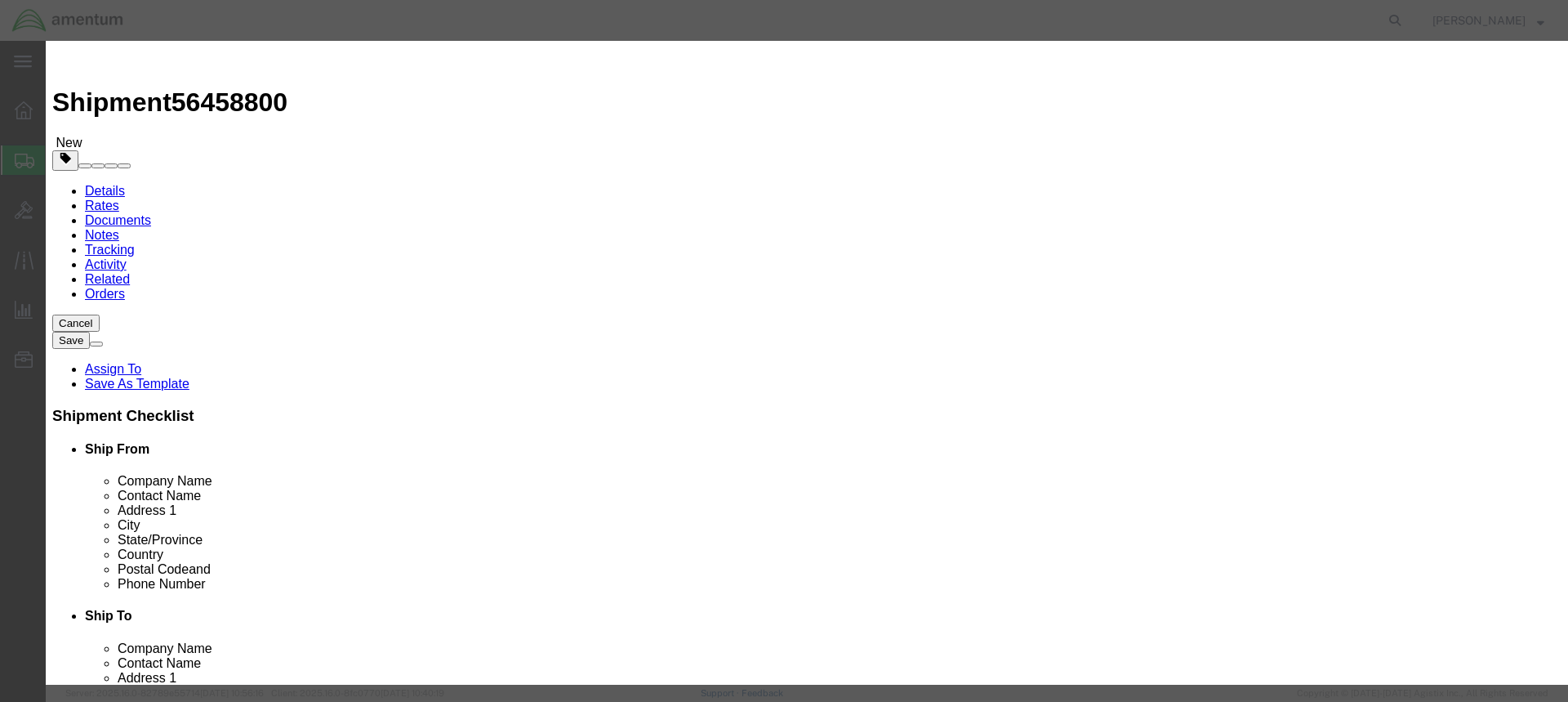
click textarea
paste textarea "400-015525-0611(Z)"
type textarea "400-015525-0611(Z)"
click input "text"
type input "2133"
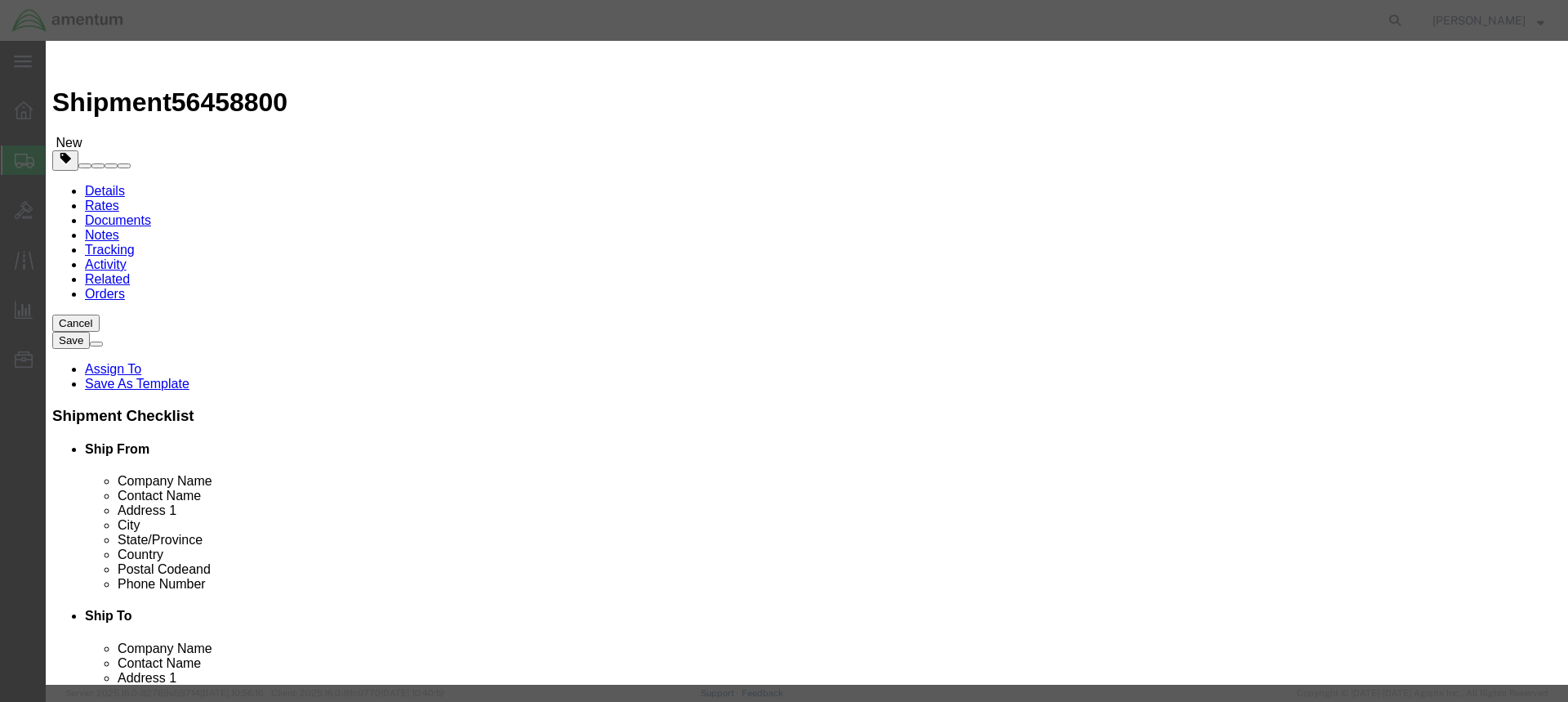
click button "Save & Close"
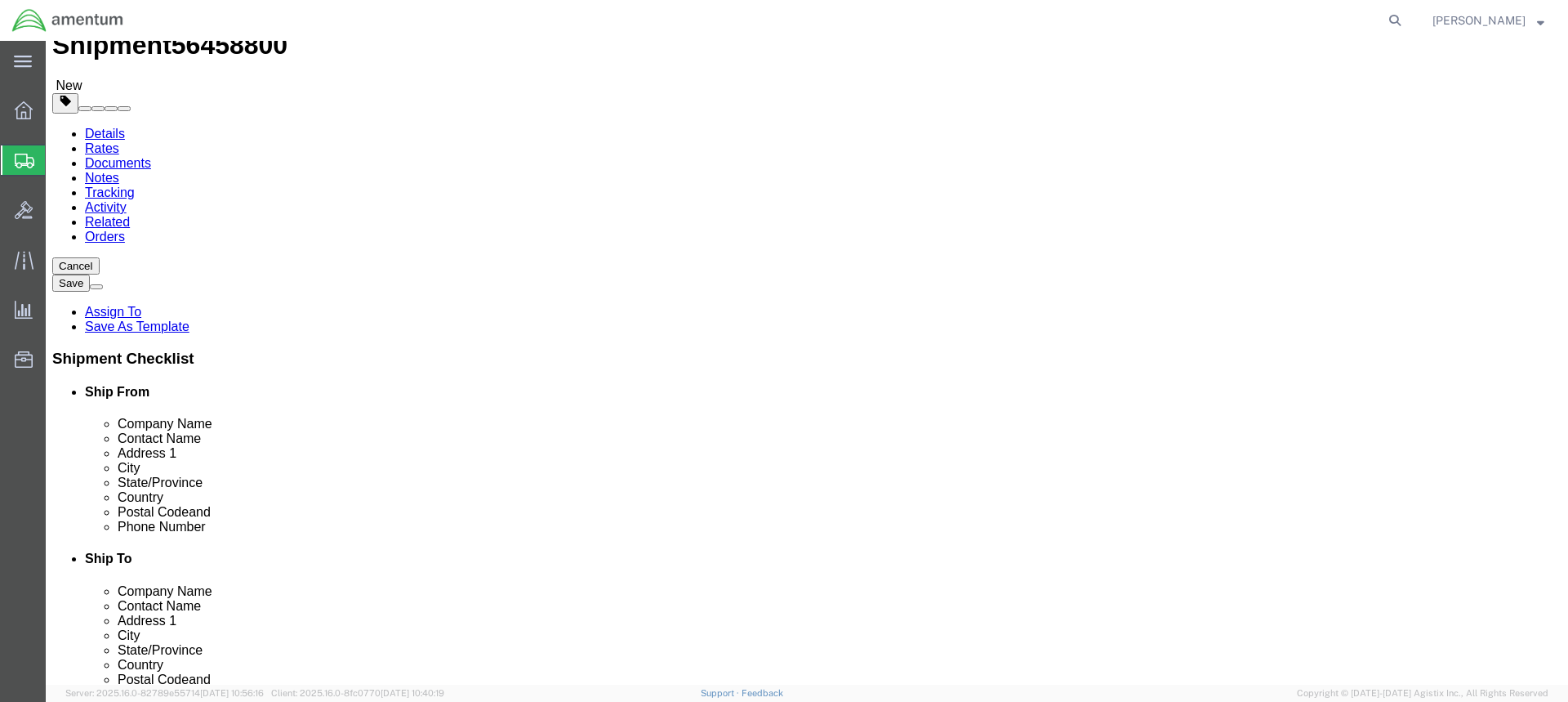
scroll to position [58, 0]
click button "Continue"
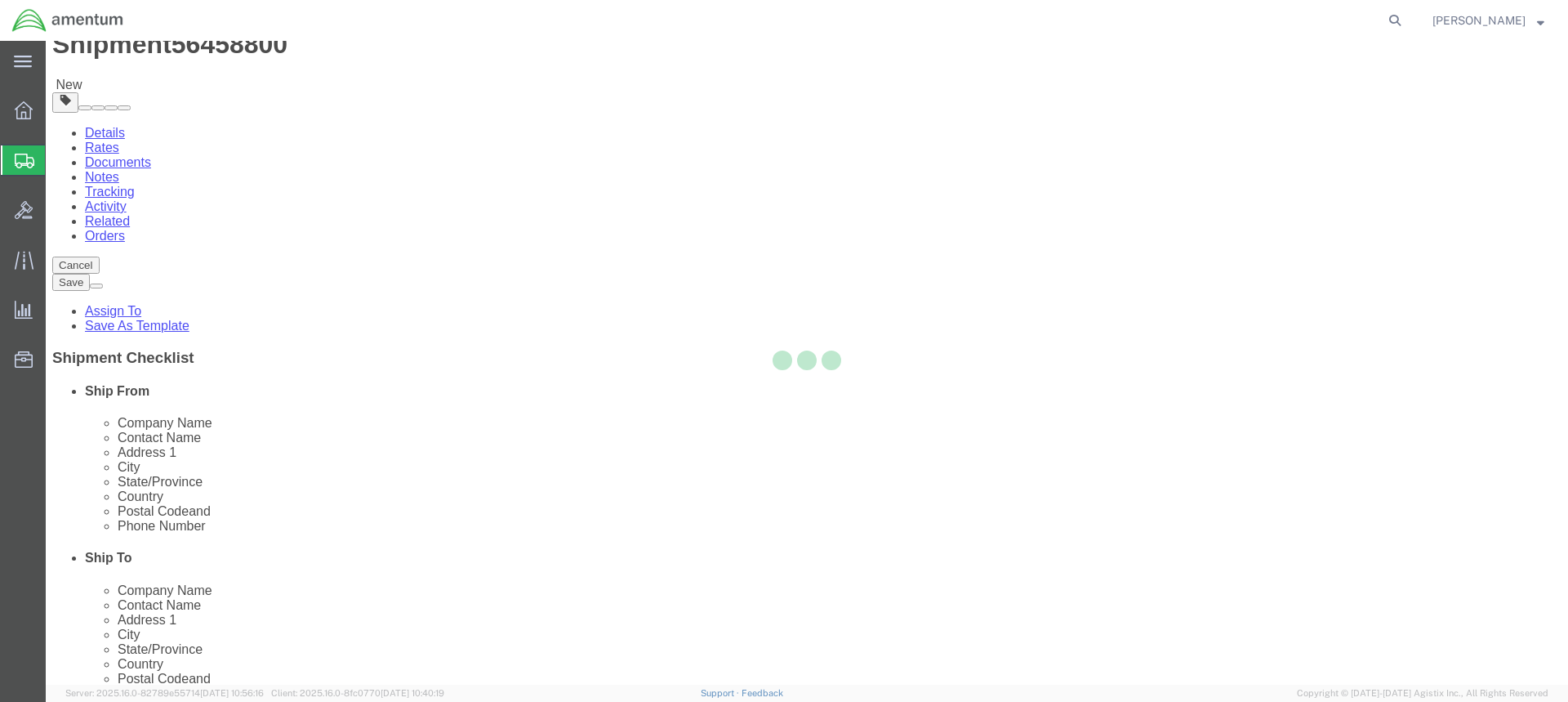
select select
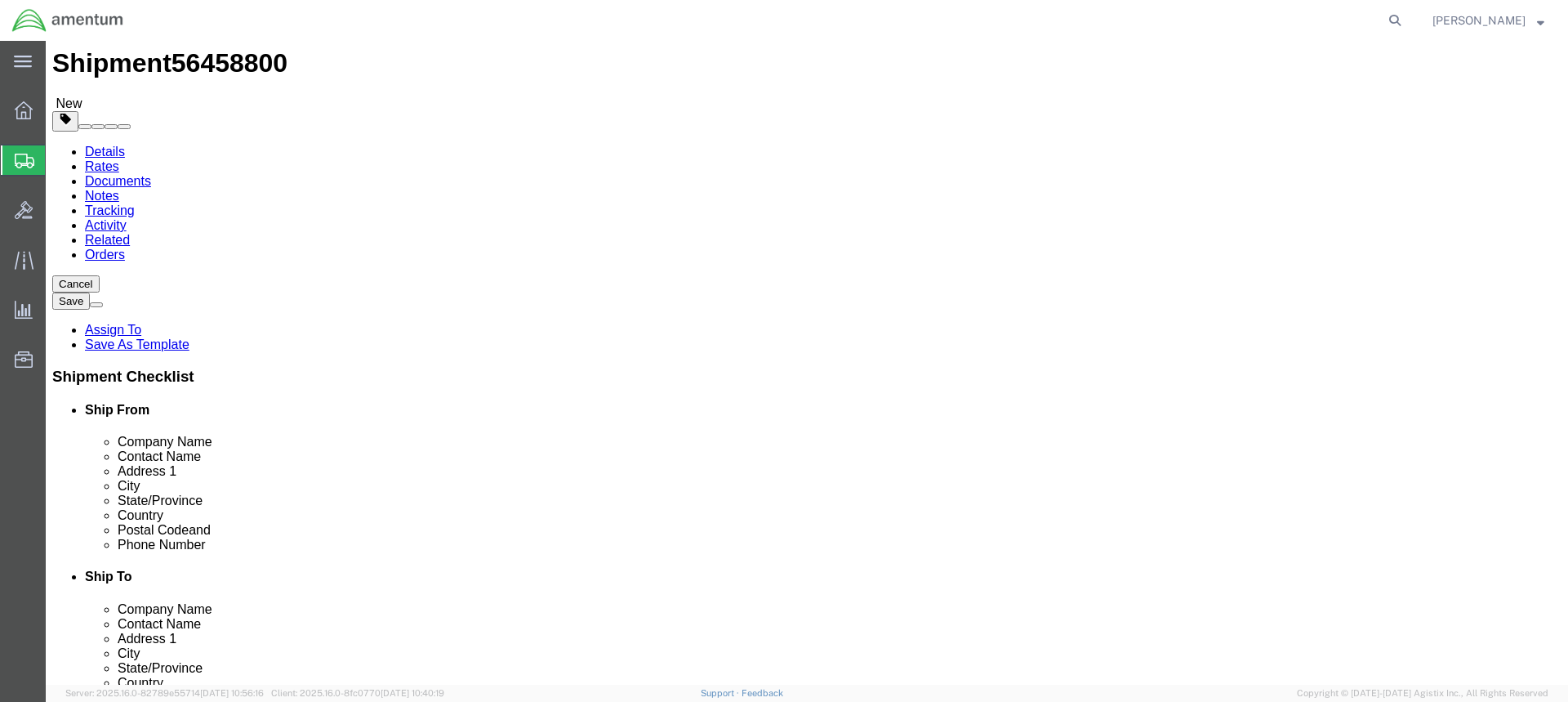
scroll to position [0, 0]
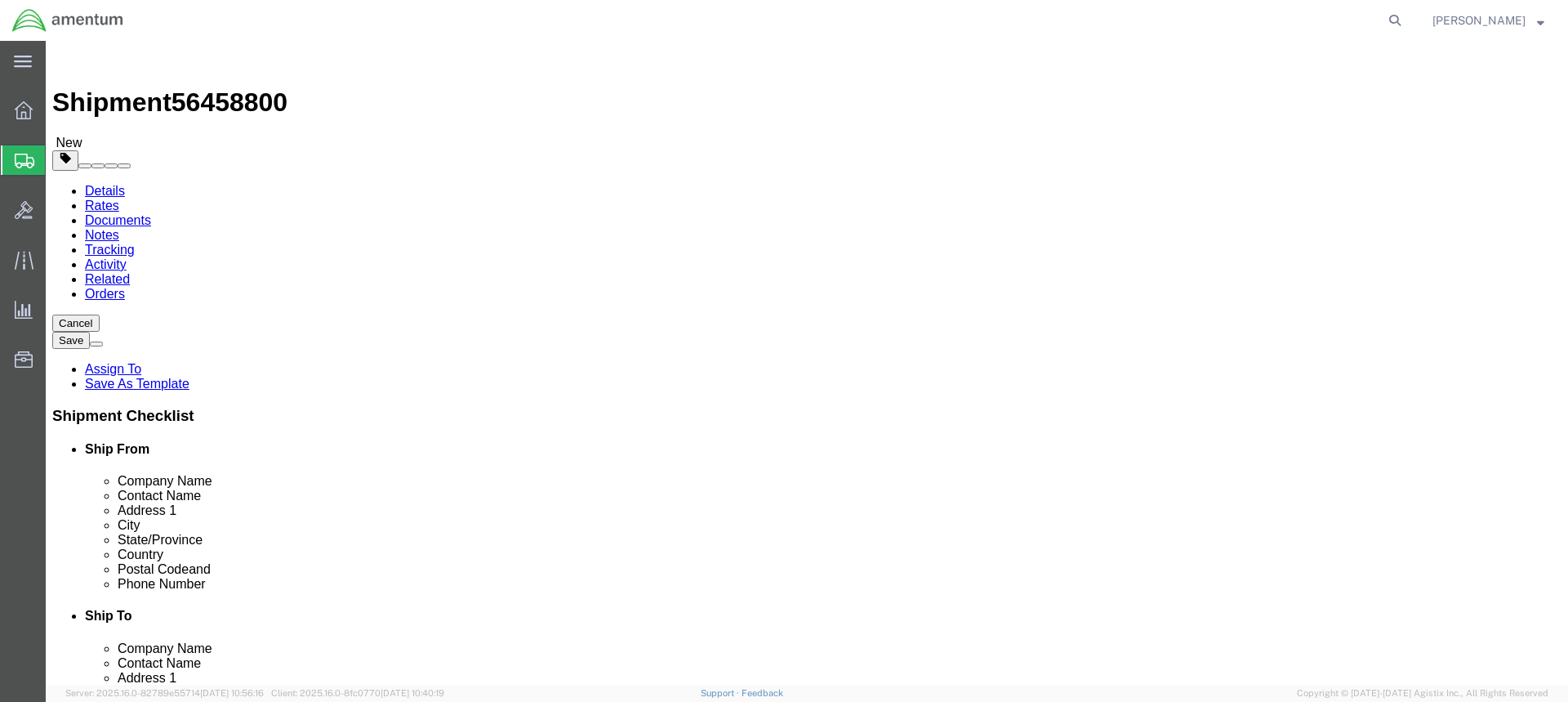
click button "Rate Shipment"
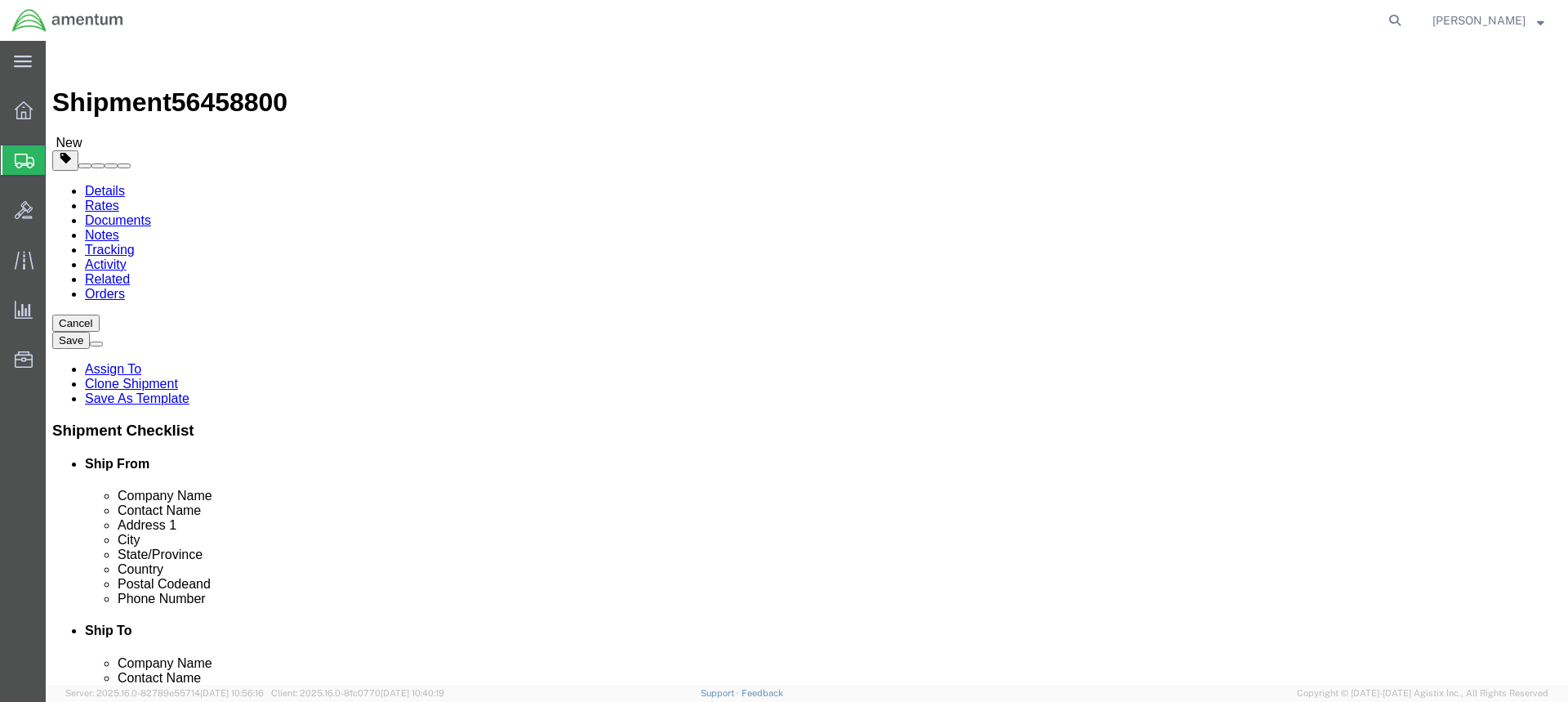
click at [106, 184] on link "Details" at bounding box center [105, 190] width 40 height 14
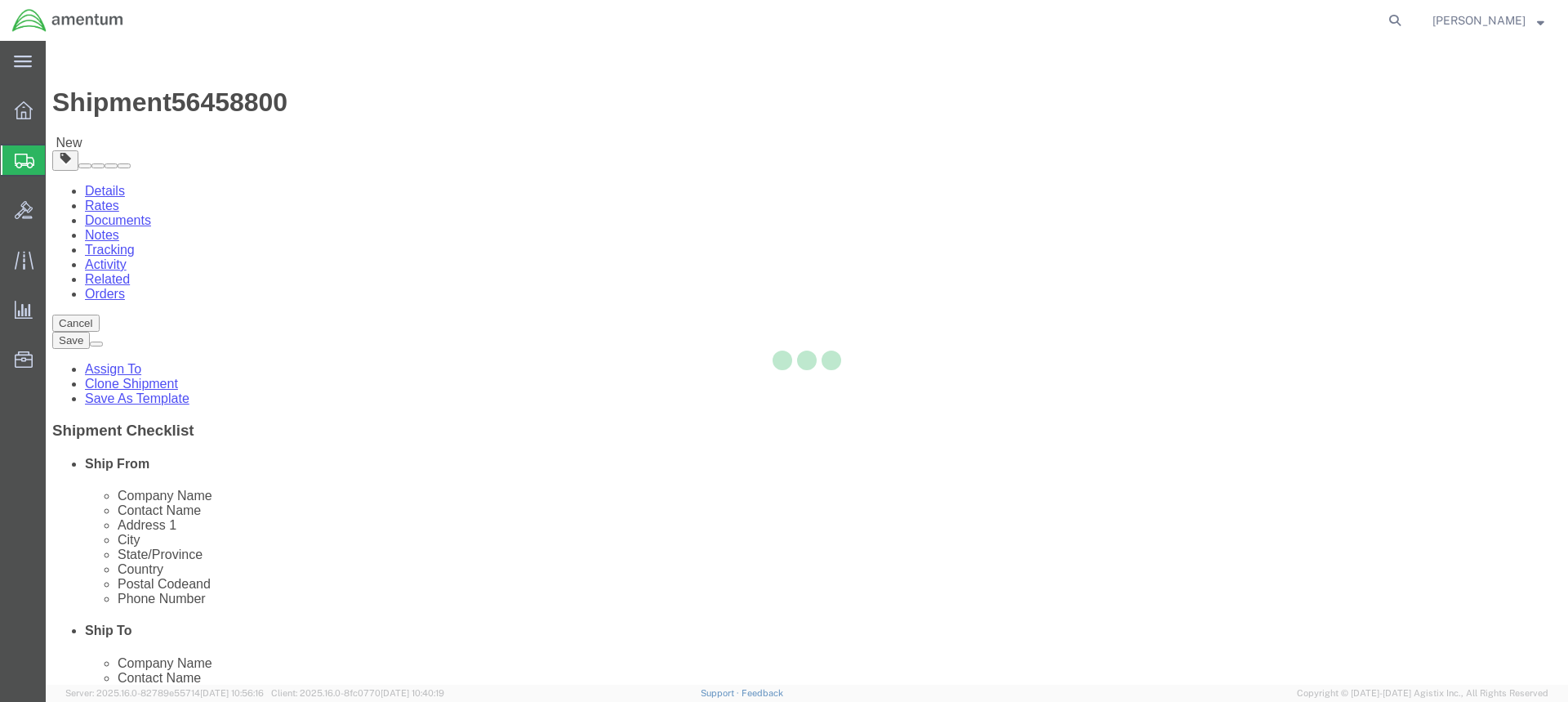
select select "49949"
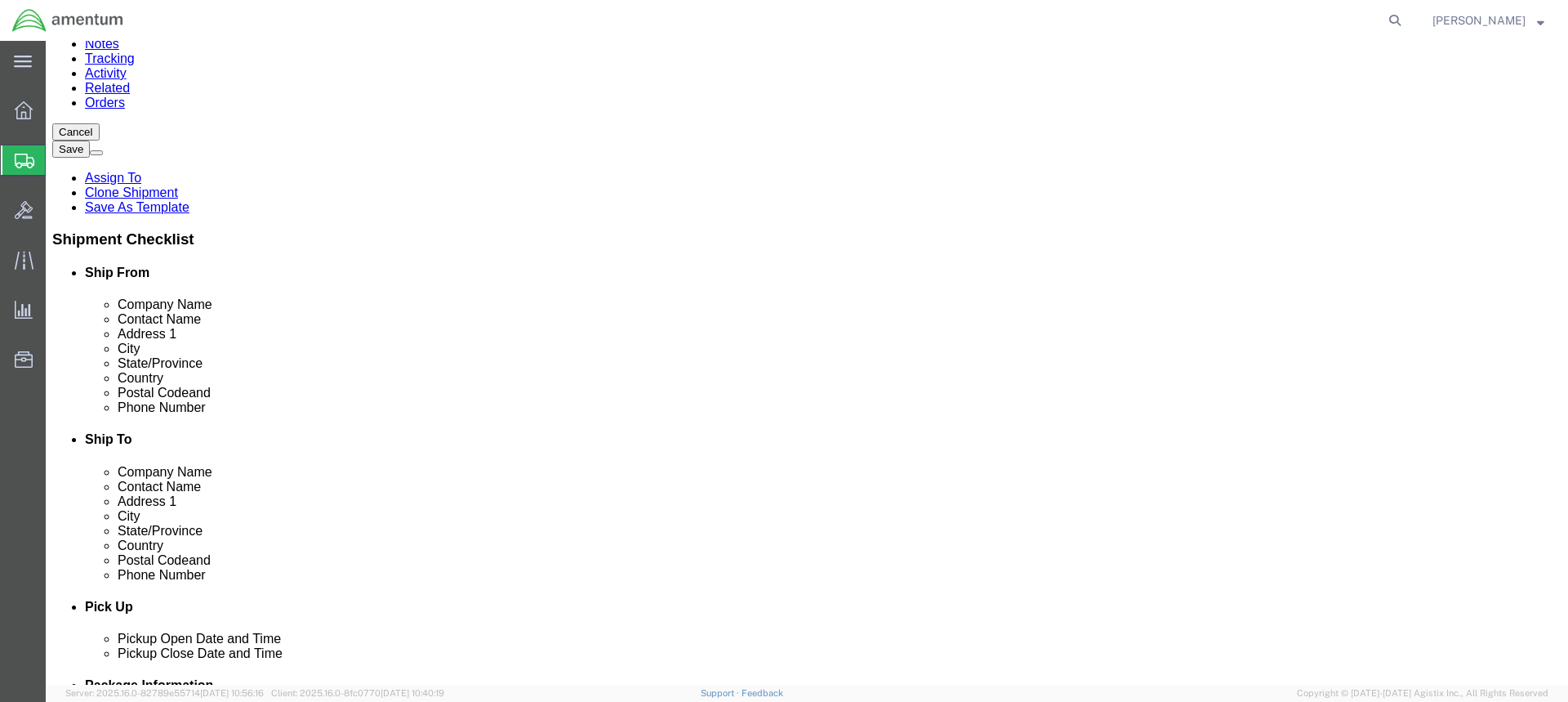
scroll to position [82, 0]
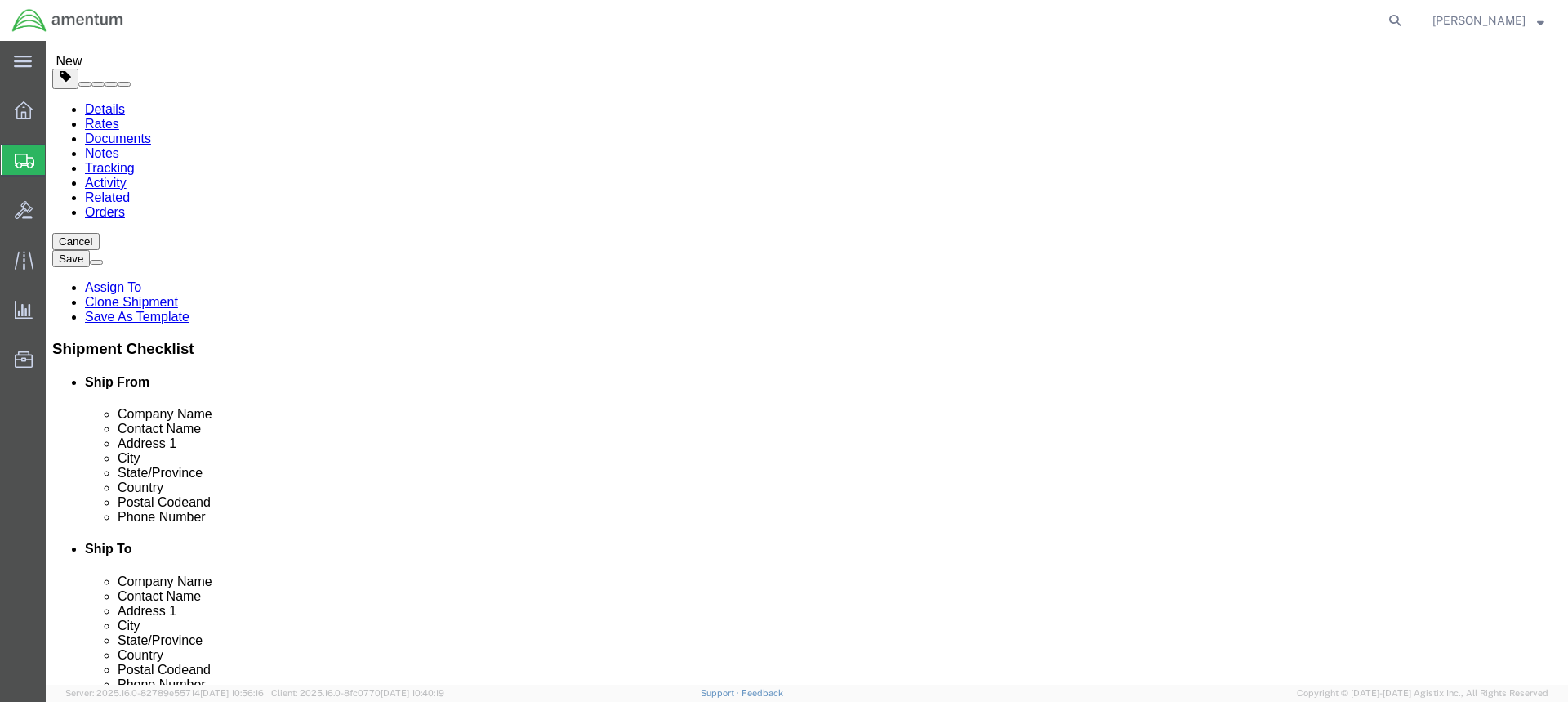
click input "SRC"
type input "S"
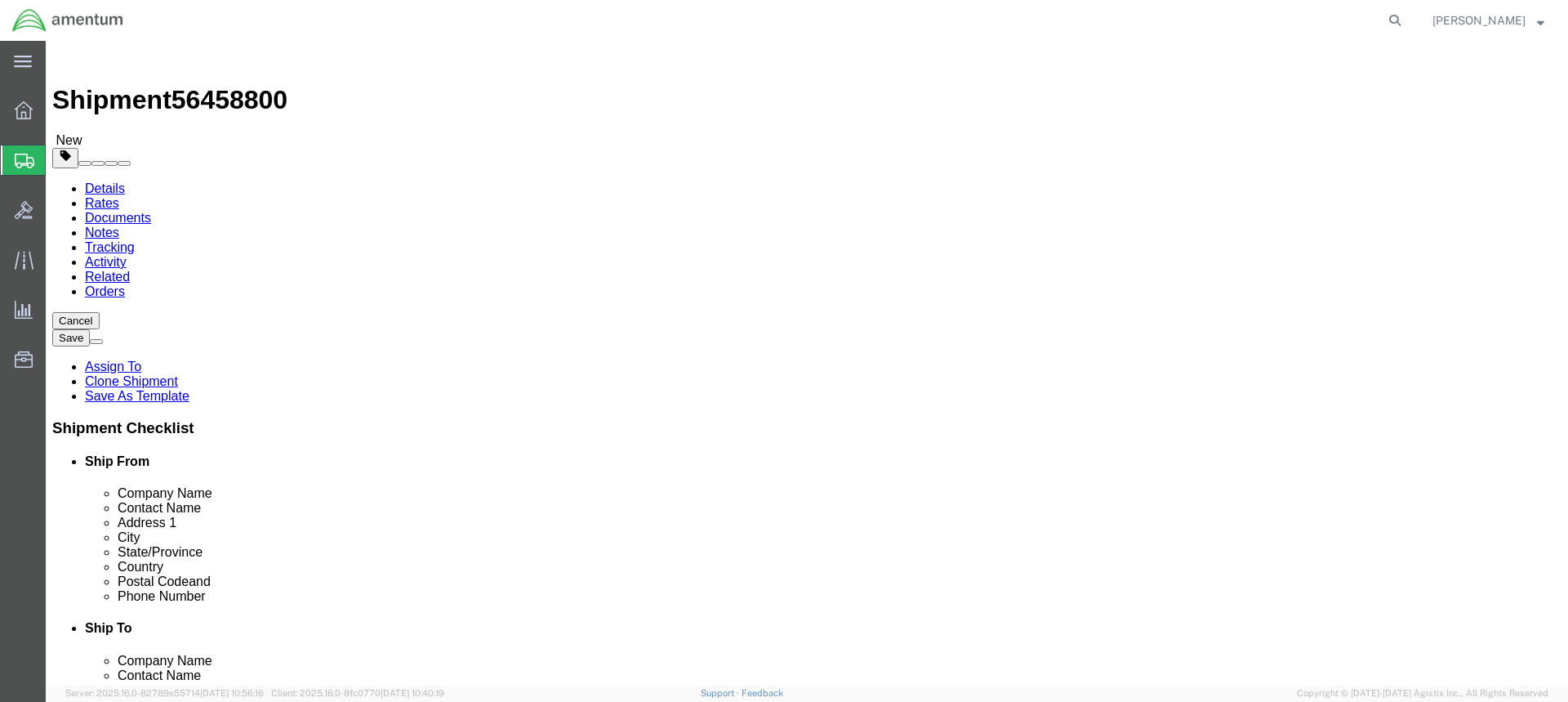
scroll to position [0, 0]
type input "S"
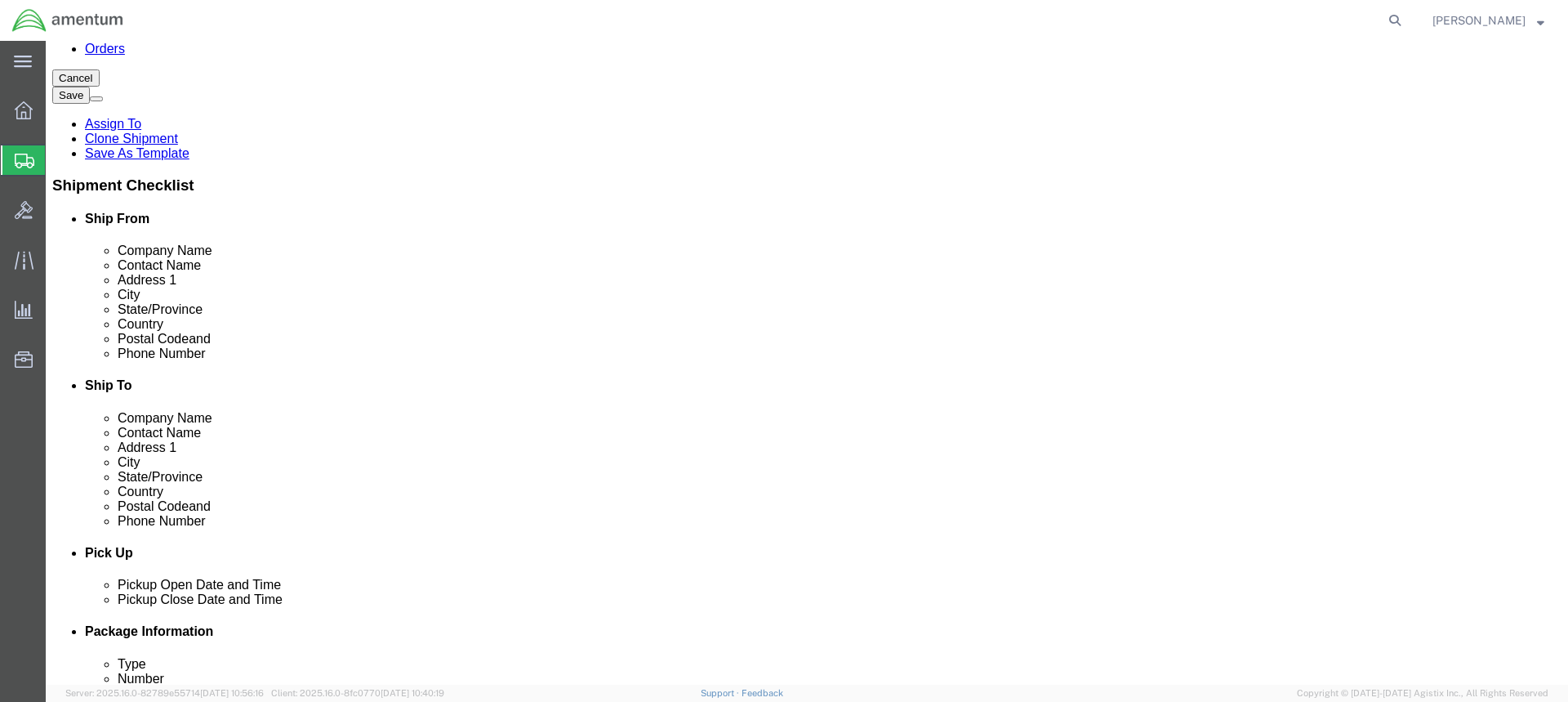
scroll to position [3333, 0]
select select "49917"
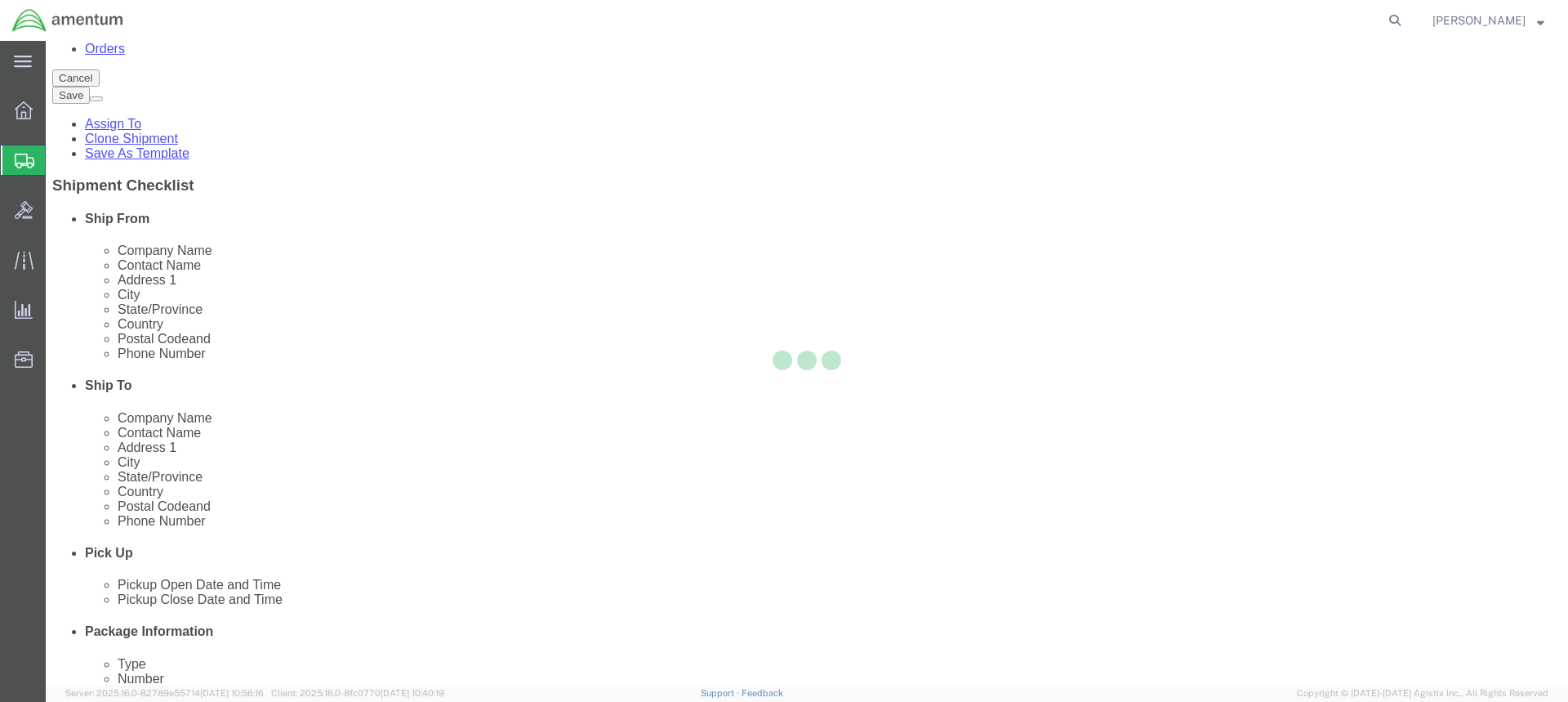
scroll to position [0, 0]
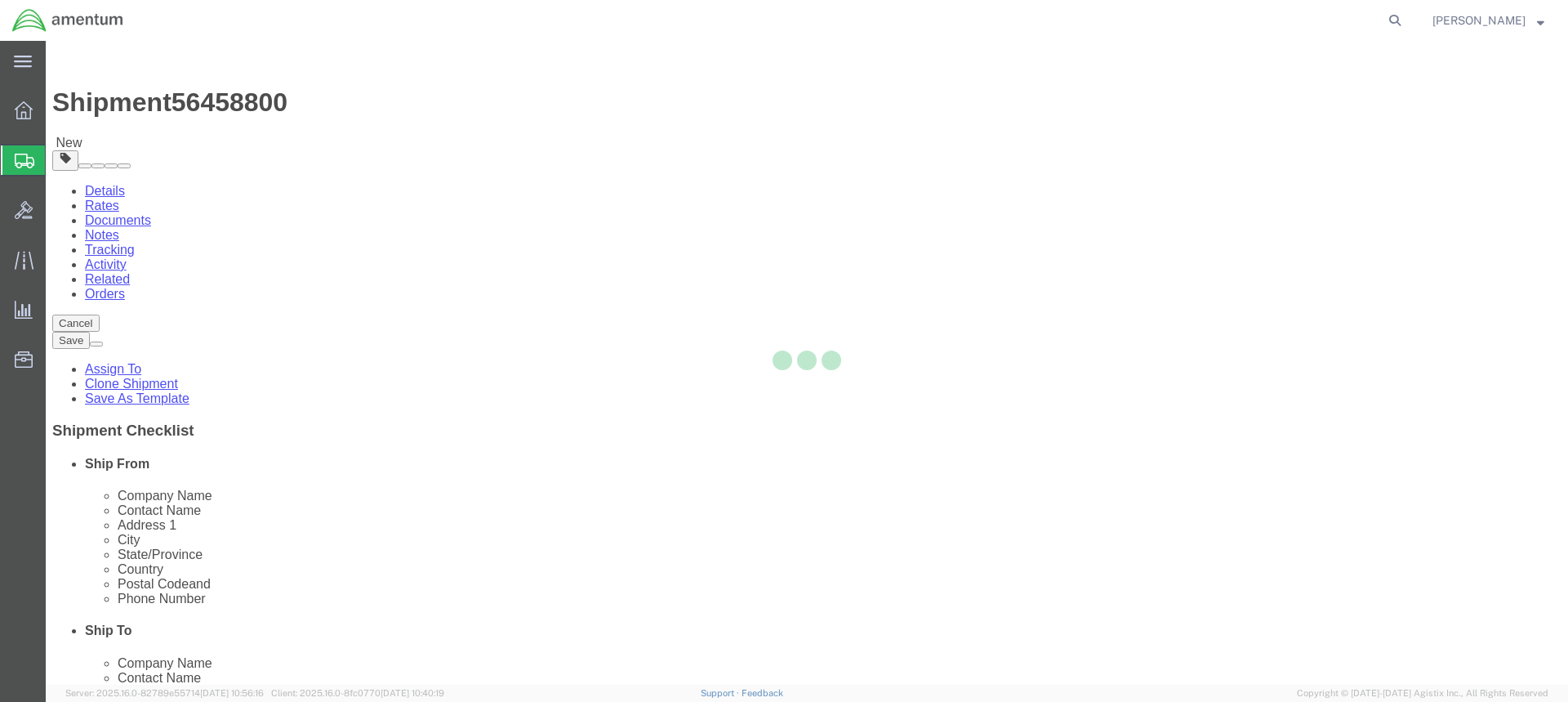
type input "[PHONE_NUMBER]"
checkbox input "false"
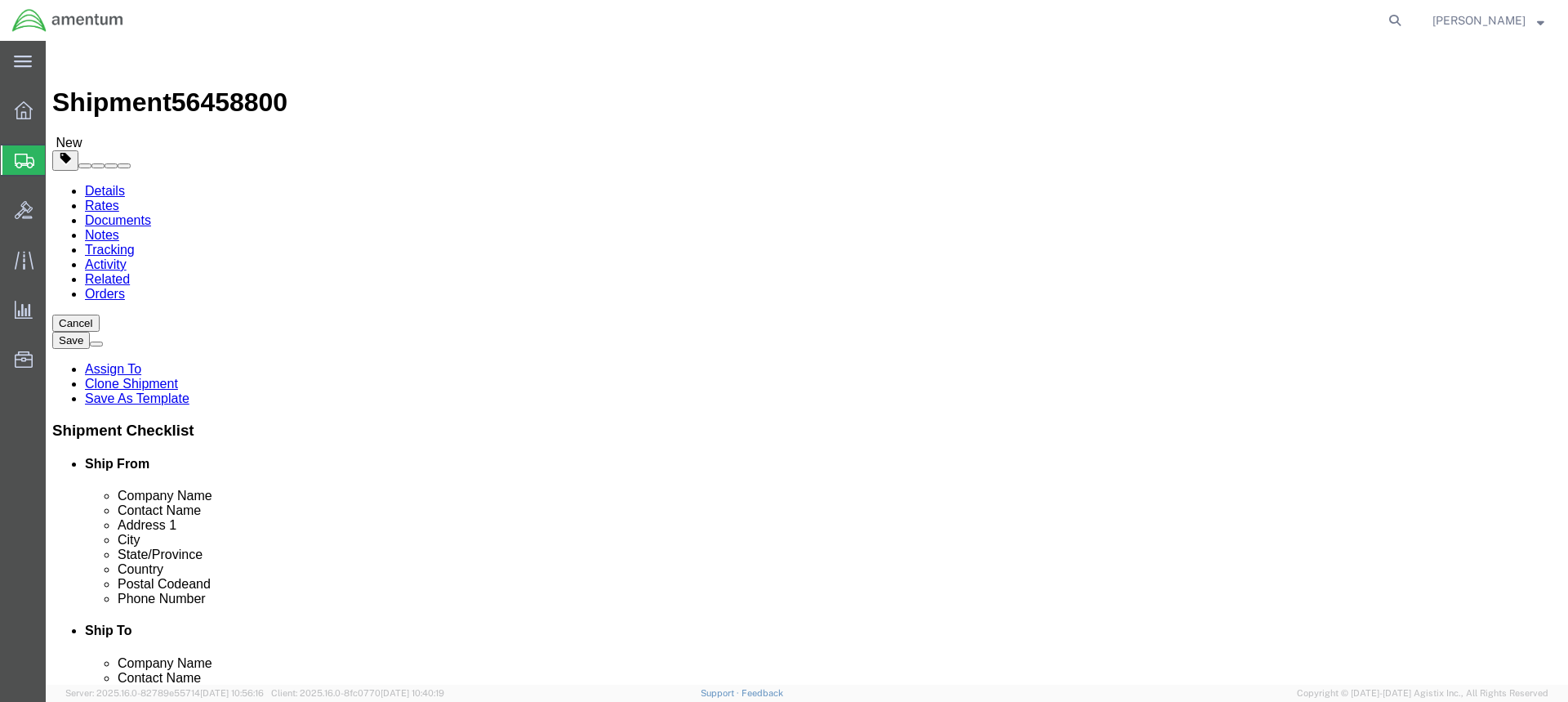
select select "FL"
click input "text"
paste input "[PERSON_NAME][EMAIL_ADDRESS][PERSON_NAME][DOMAIN_NAME]"
type input "[PERSON_NAME][EMAIL_ADDRESS][PERSON_NAME][DOMAIN_NAME]"
click input "checkbox"
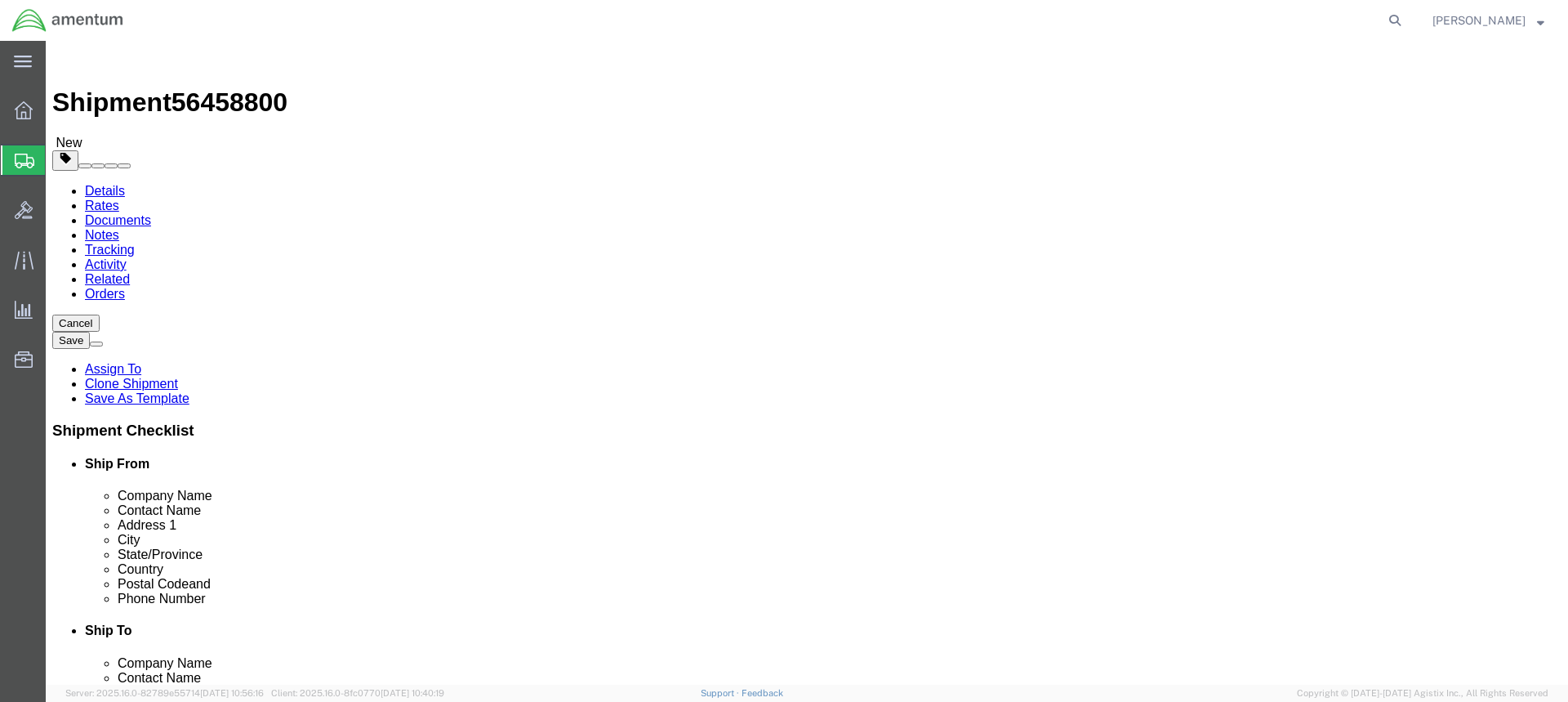
click input "checkbox"
checkbox input "true"
click input "text"
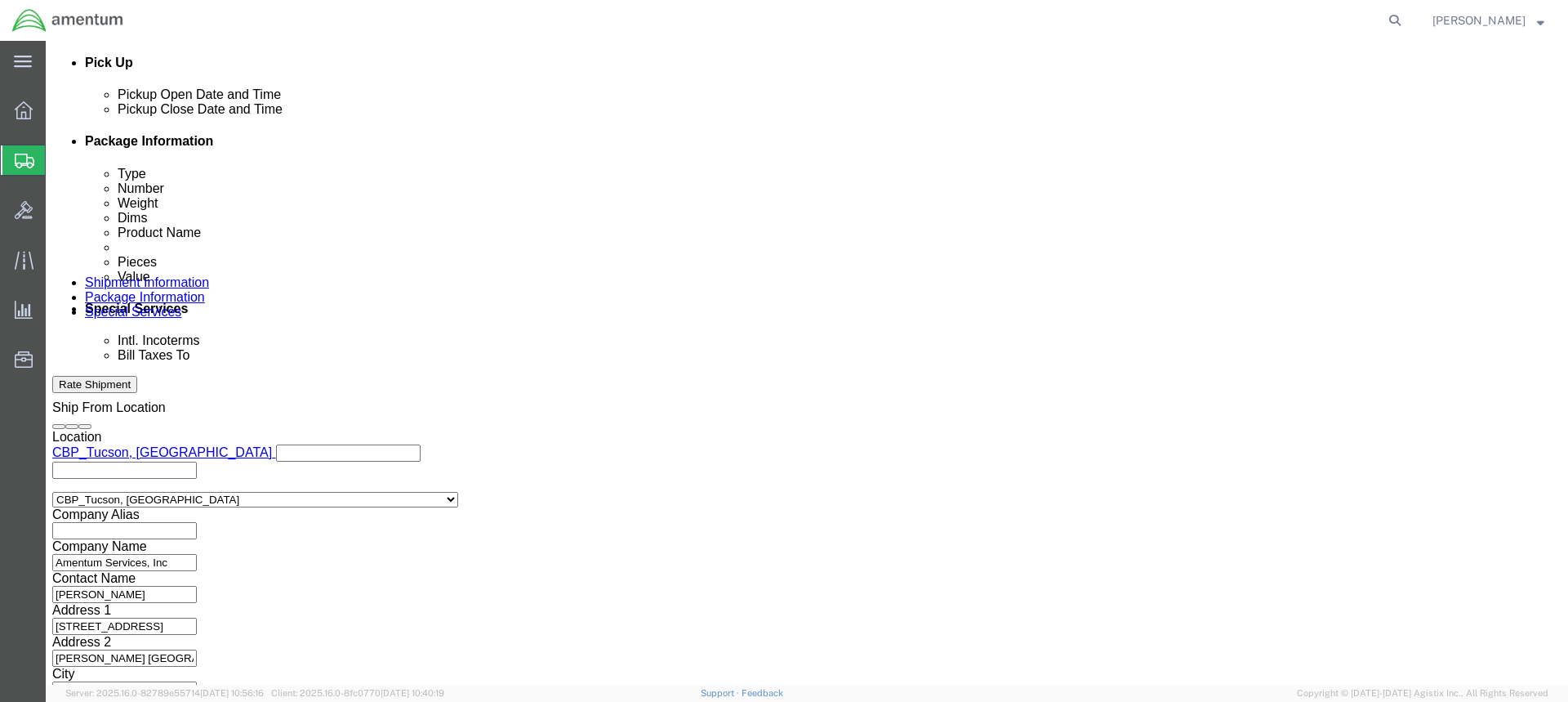
scroll to position [790, 0]
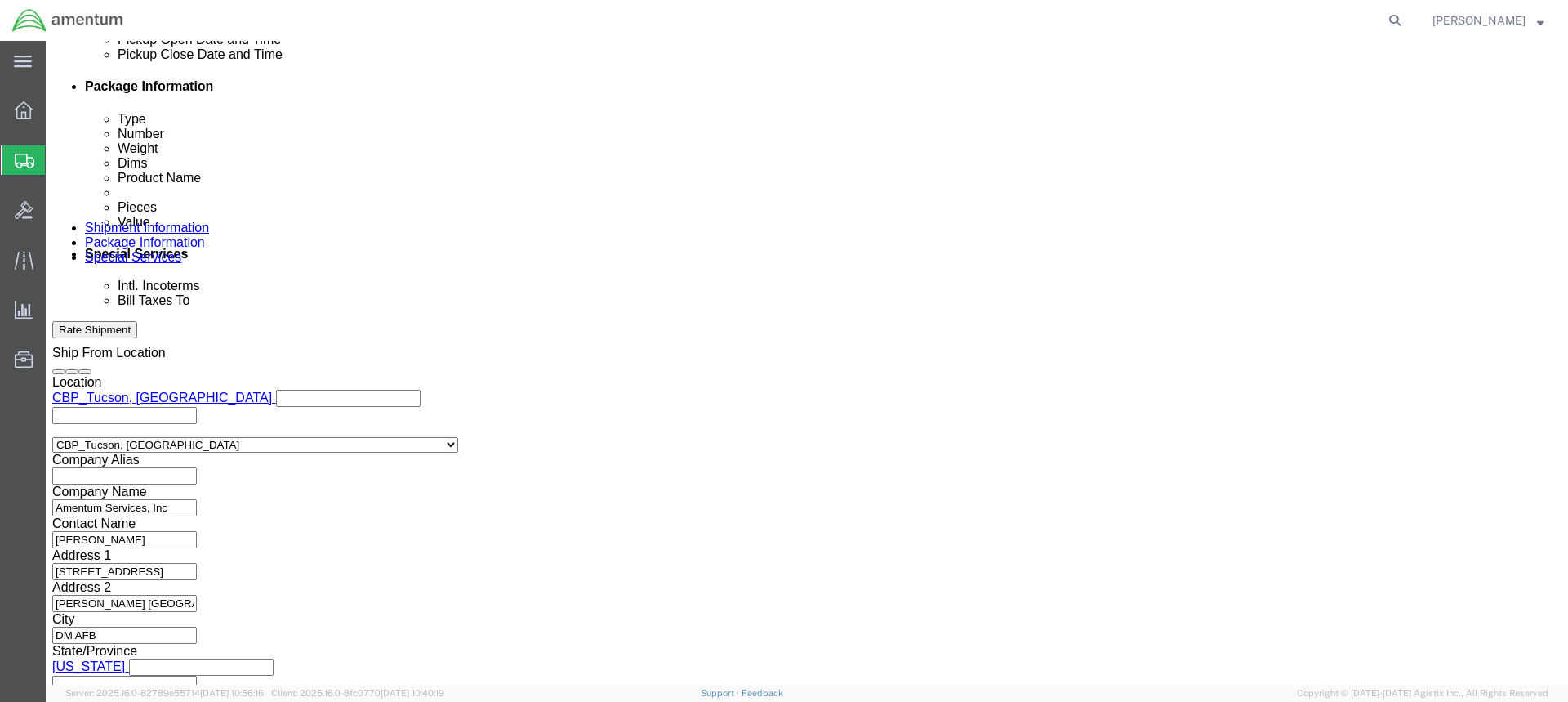
type input "314"
click button "Continue"
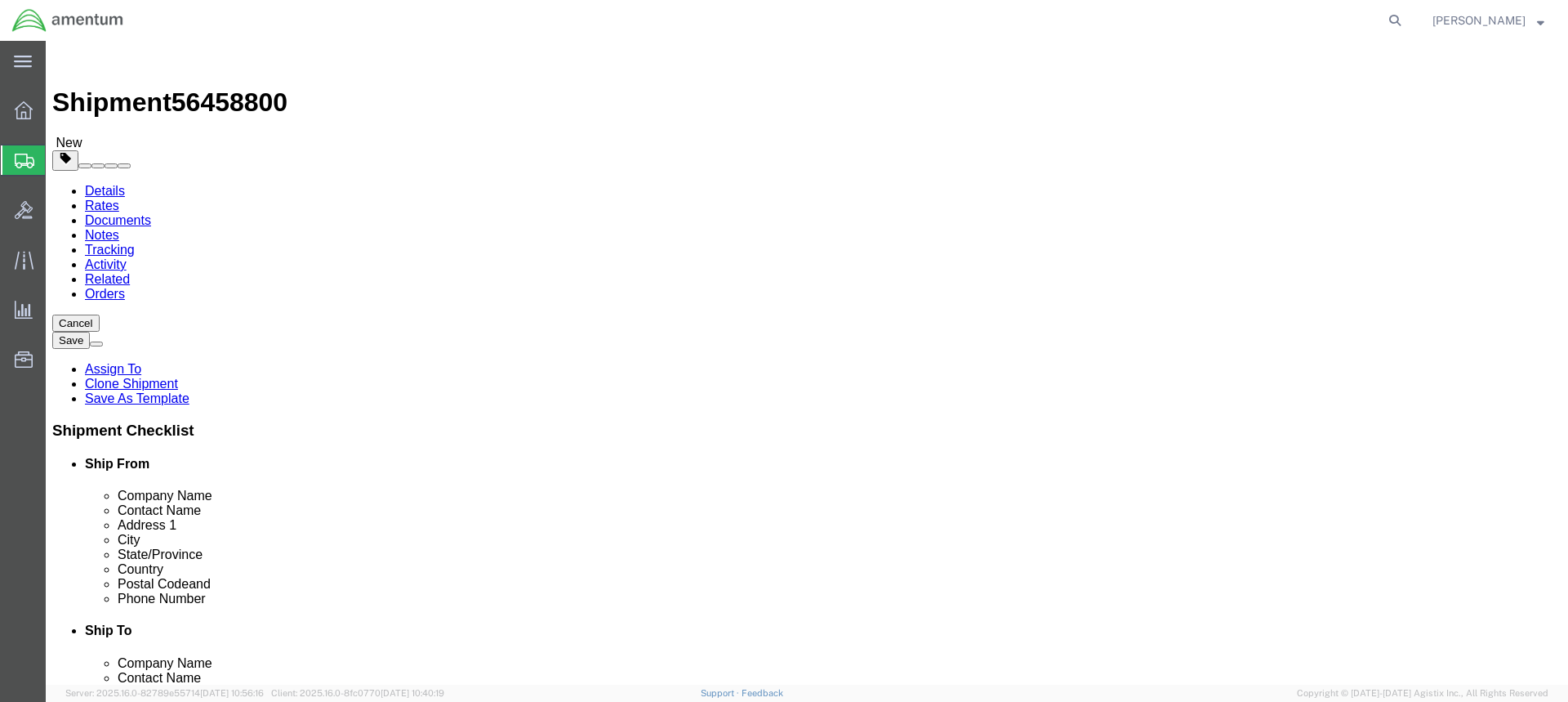
click button "Continue"
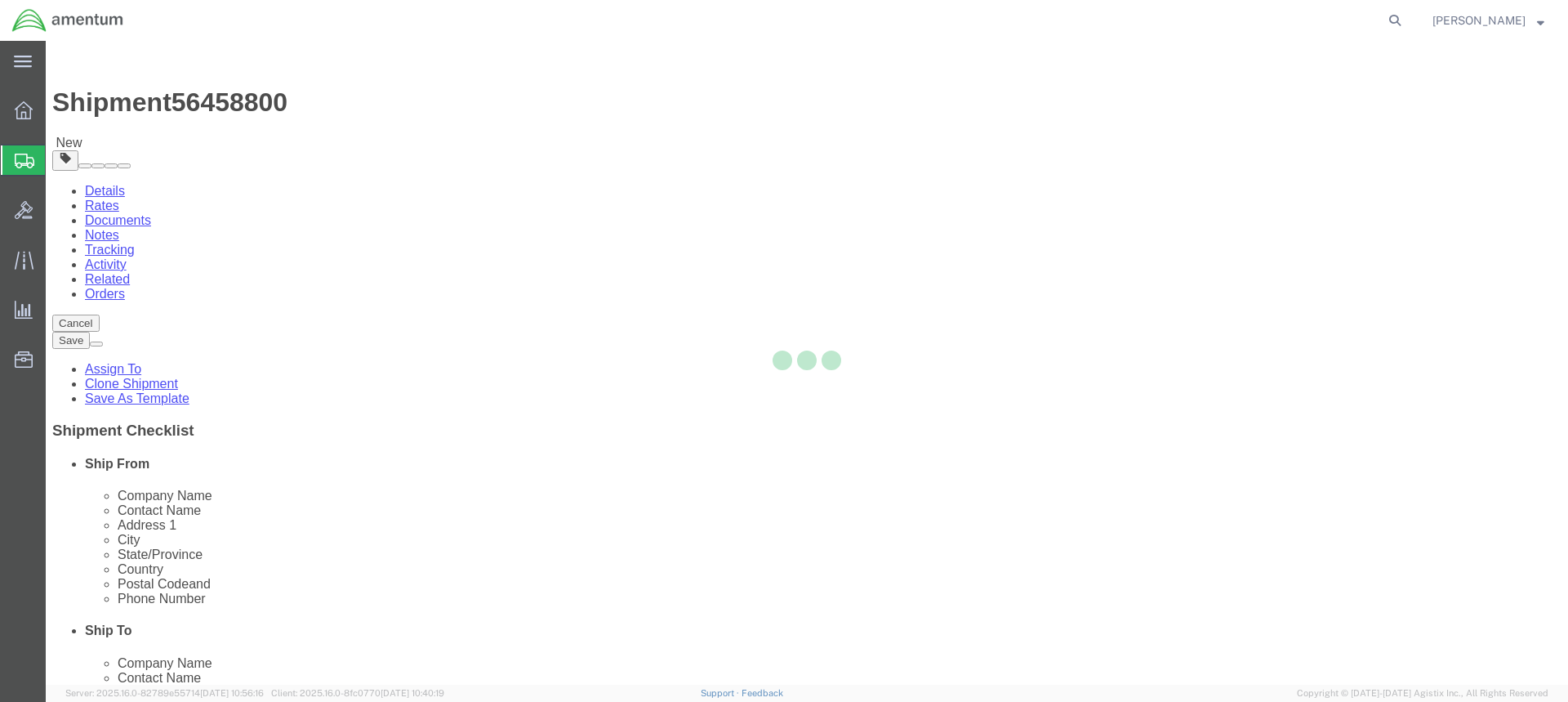
select select
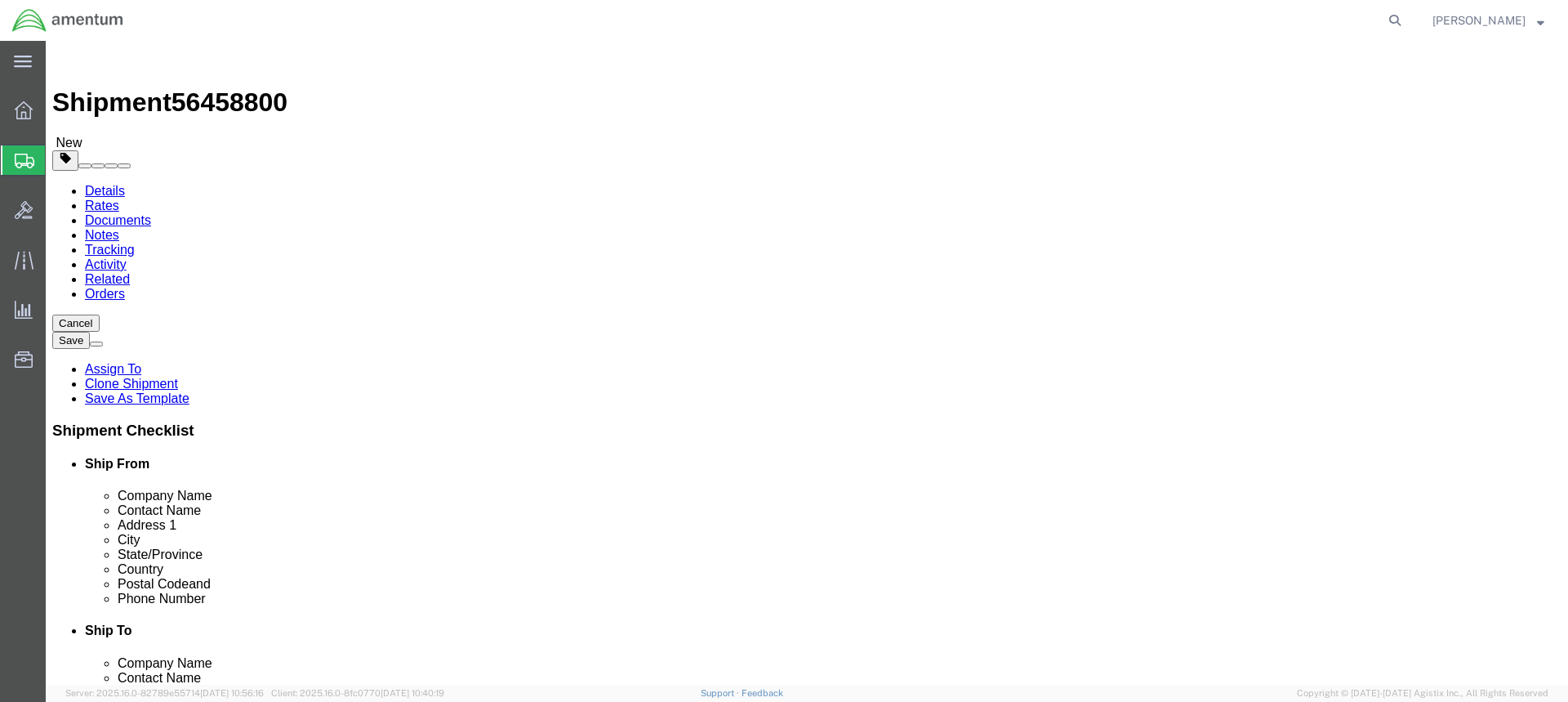
click button "Rate Shipment"
click link "Shipment Information"
click input "[PERSON_NAME]"
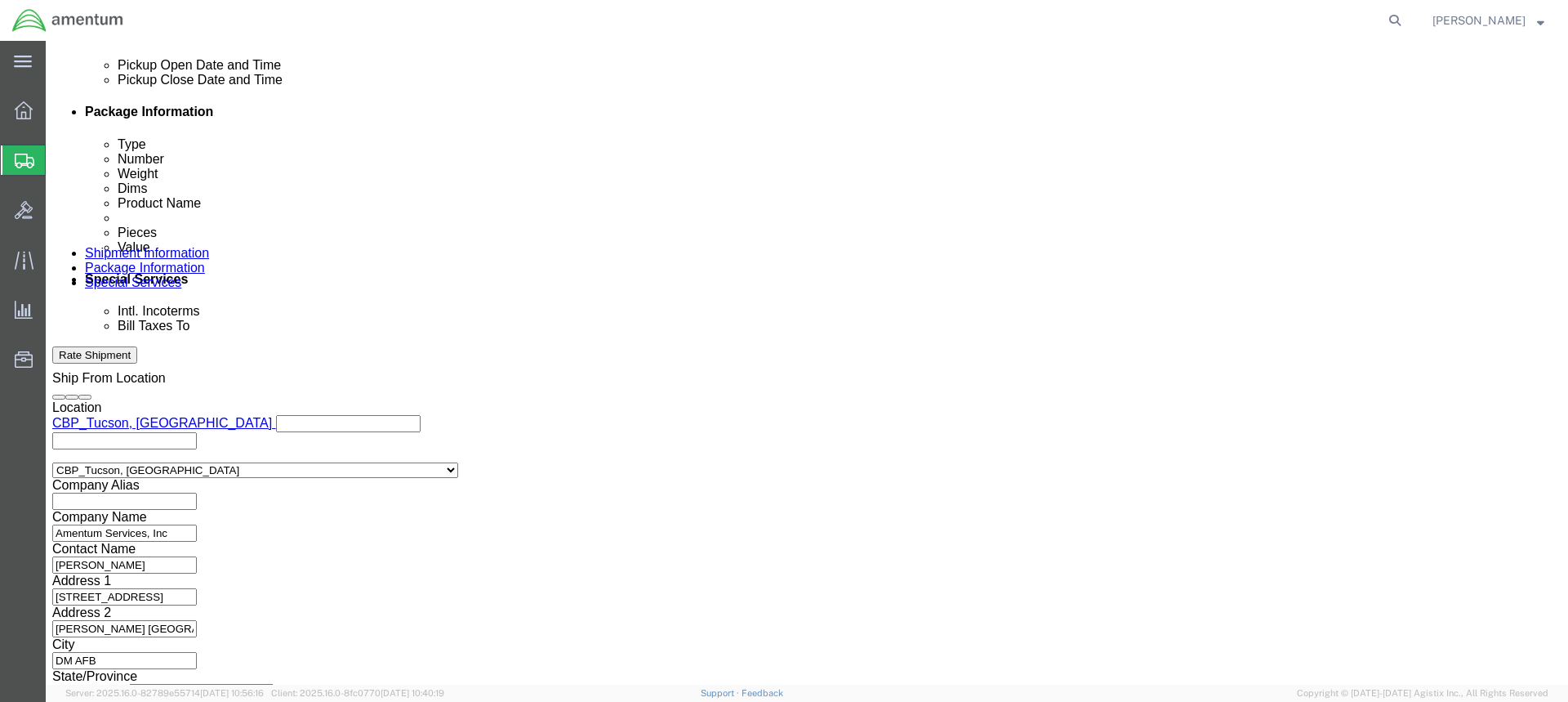
scroll to position [790, 0]
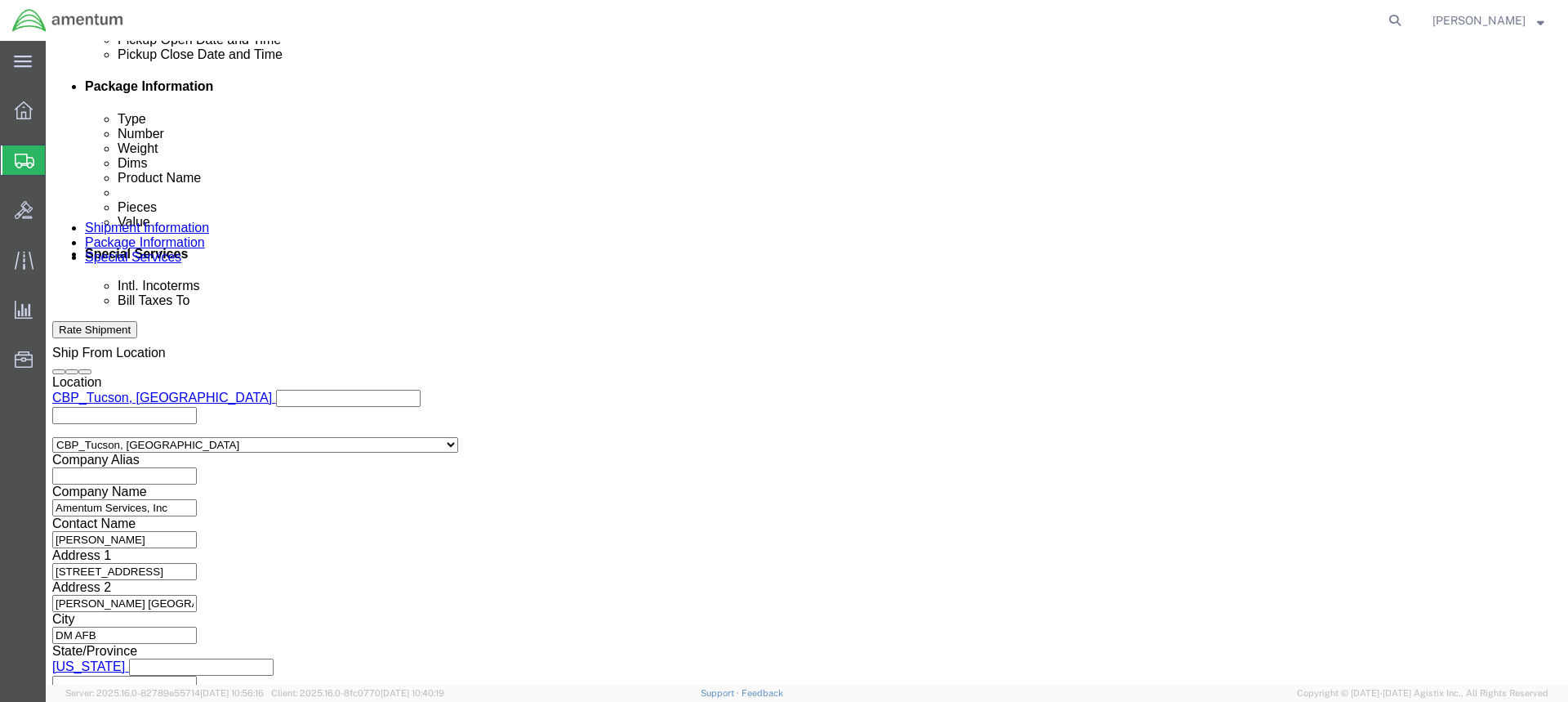
type input "[PERSON_NAME]"
click button "Continue"
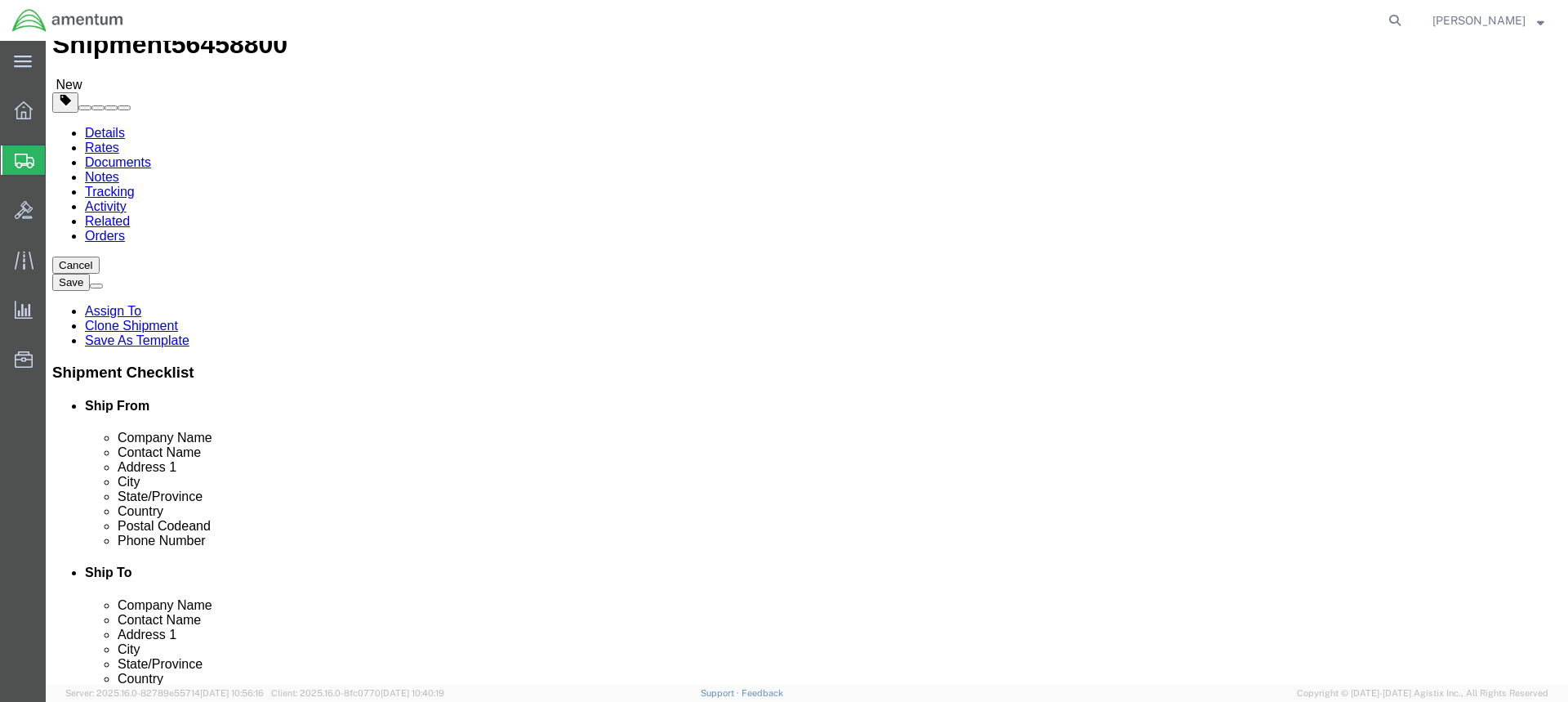
click button "Rate Shipment"
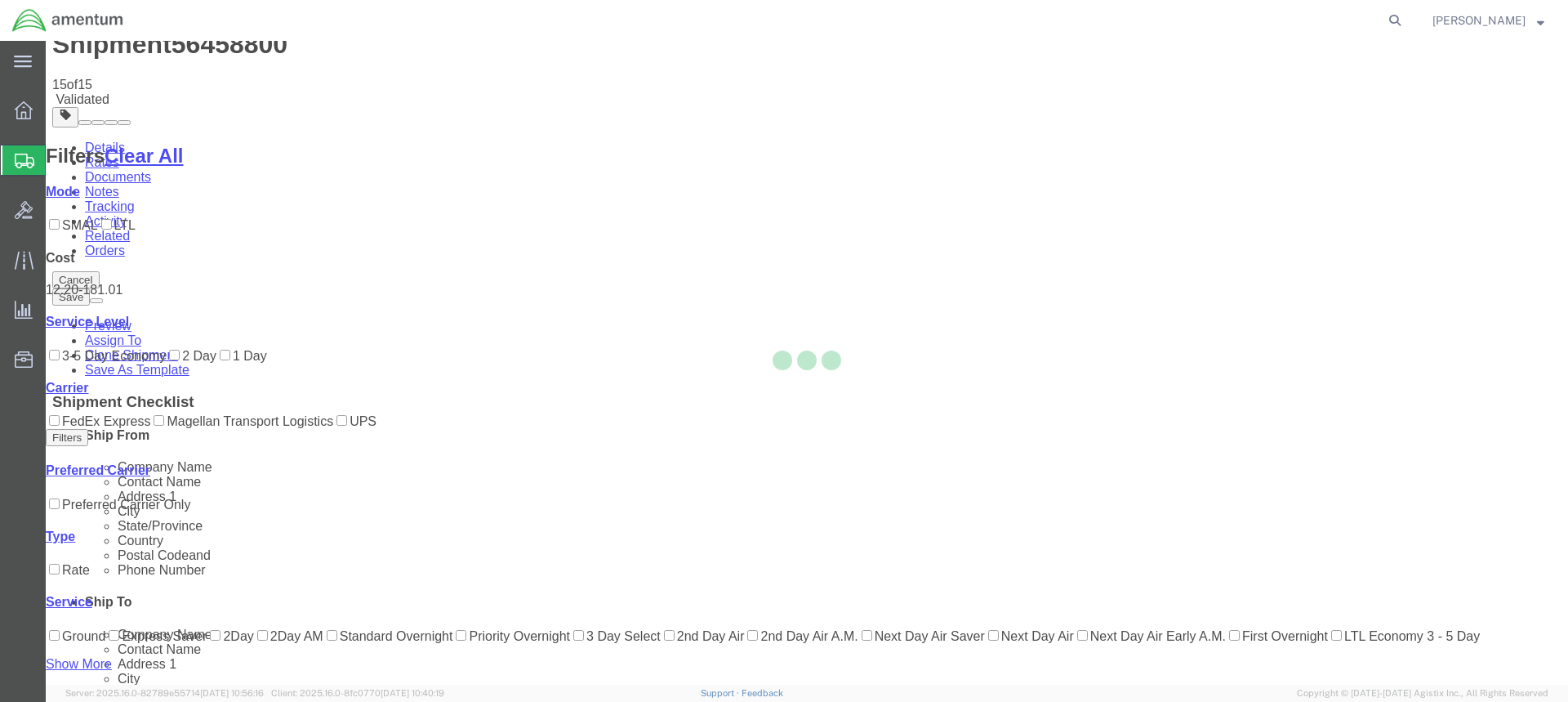
scroll to position [0, 0]
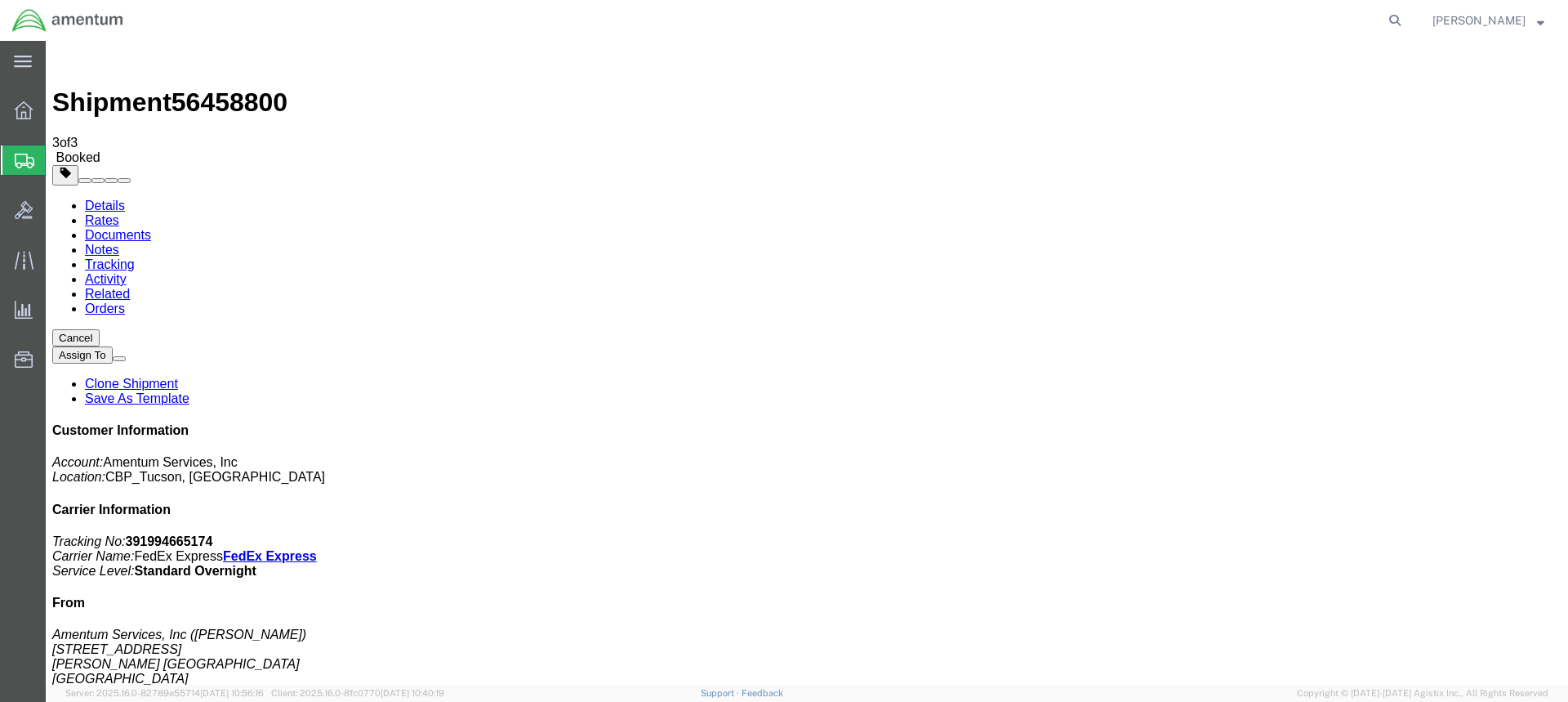
drag, startPoint x: 685, startPoint y: 290, endPoint x: 1137, endPoint y: 482, distance: 491.1
